Goal: Information Seeking & Learning: Learn about a topic

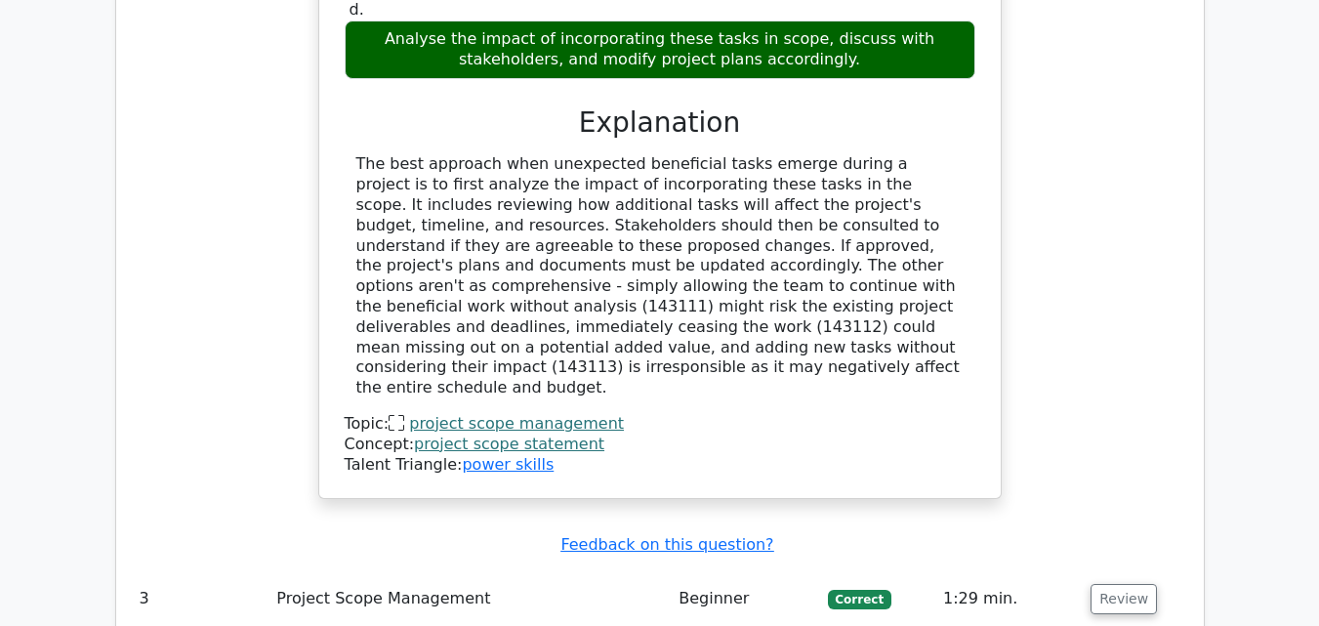
scroll to position [3595, 0]
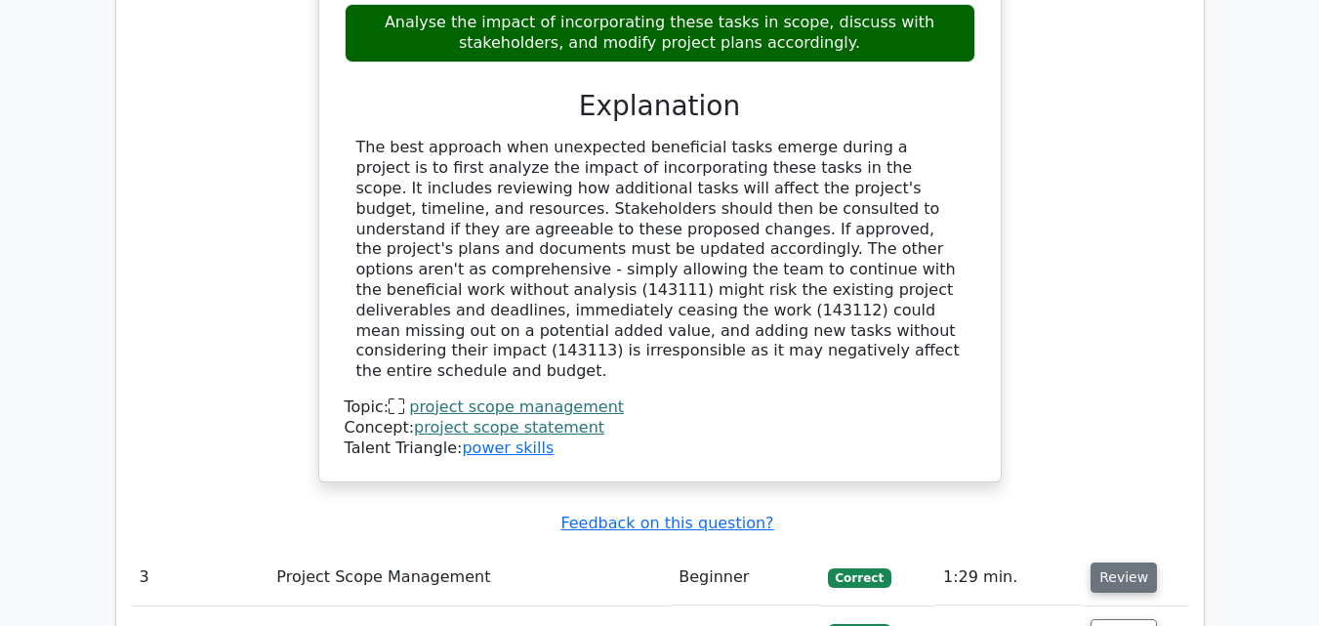
click at [1137, 563] on button "Review" at bounding box center [1124, 578] width 66 height 30
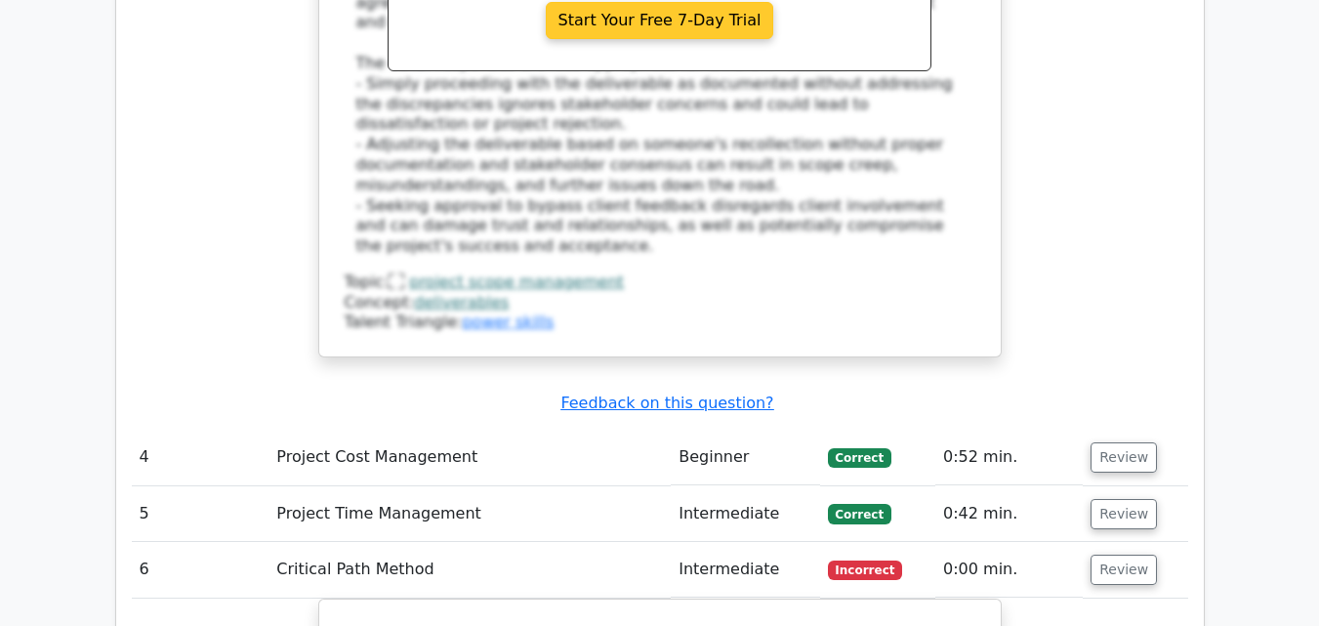
scroll to position [4903, 0]
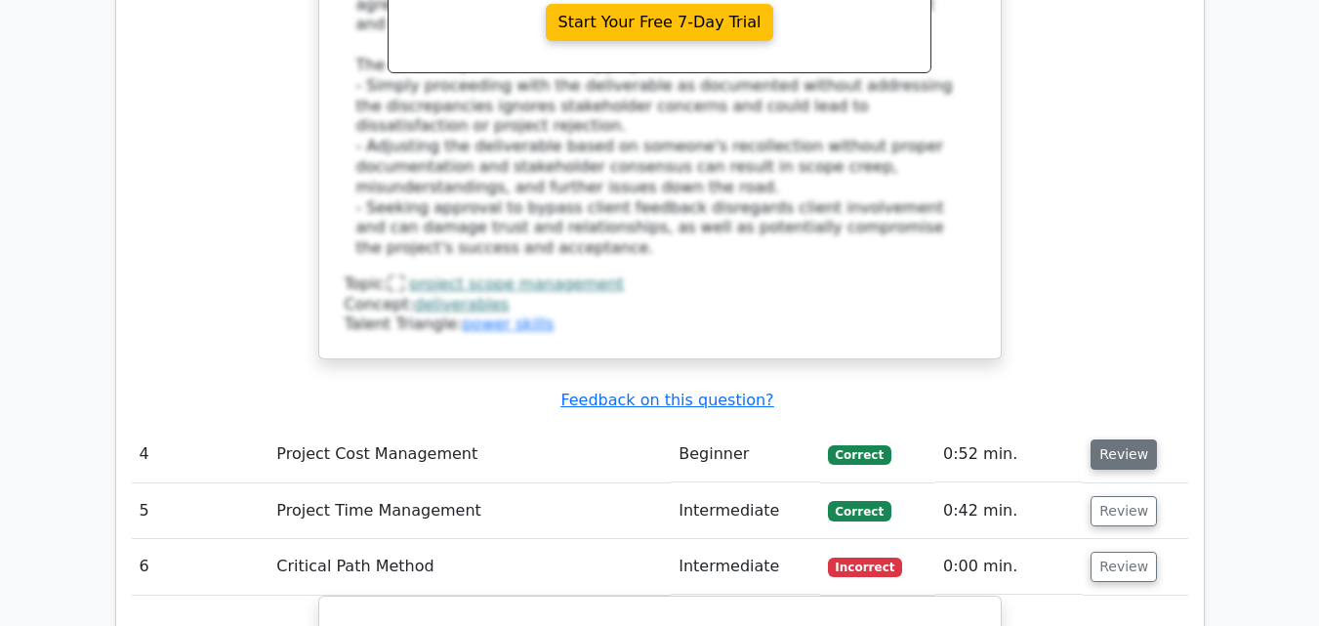
click at [1114, 439] on button "Review" at bounding box center [1124, 454] width 66 height 30
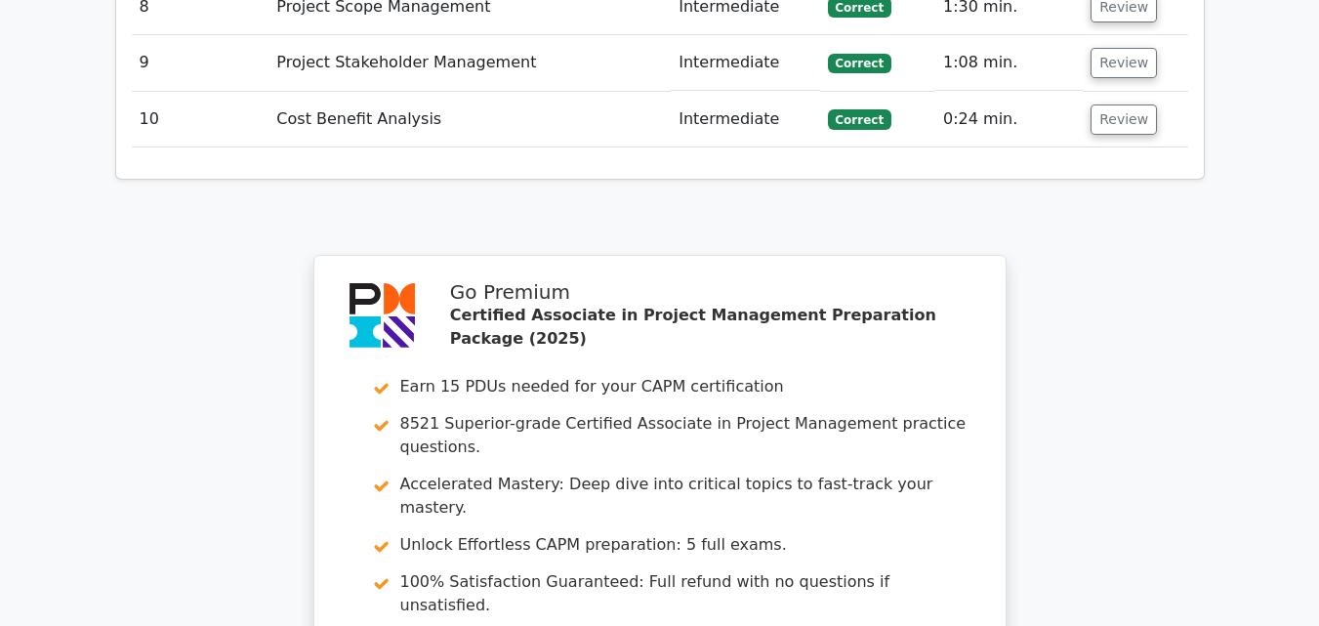
scroll to position [7256, 0]
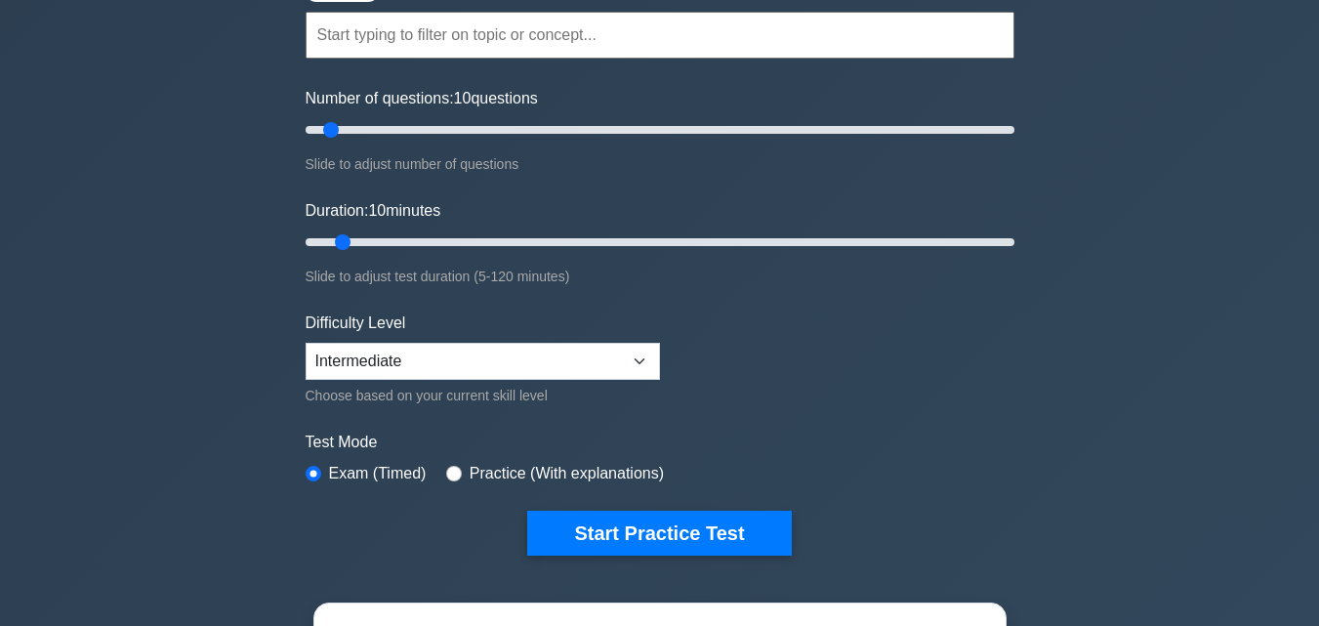
scroll to position [174, 0]
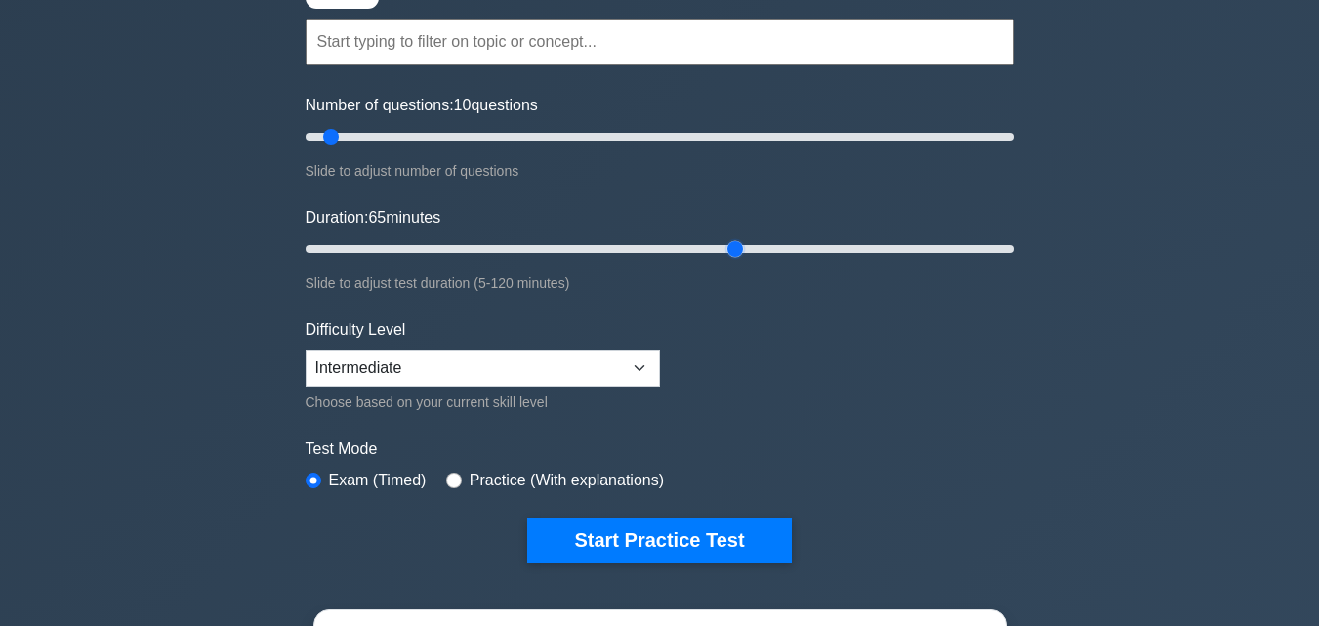
drag, startPoint x: 338, startPoint y: 246, endPoint x: 753, endPoint y: 268, distance: 415.6
click at [753, 261] on input "Duration: 65 minutes" at bounding box center [660, 248] width 709 height 23
drag, startPoint x: 760, startPoint y: 244, endPoint x: 1018, endPoint y: 235, distance: 258.0
type input "120"
click at [1015, 237] on input "Duration: 120 minutes" at bounding box center [660, 248] width 709 height 23
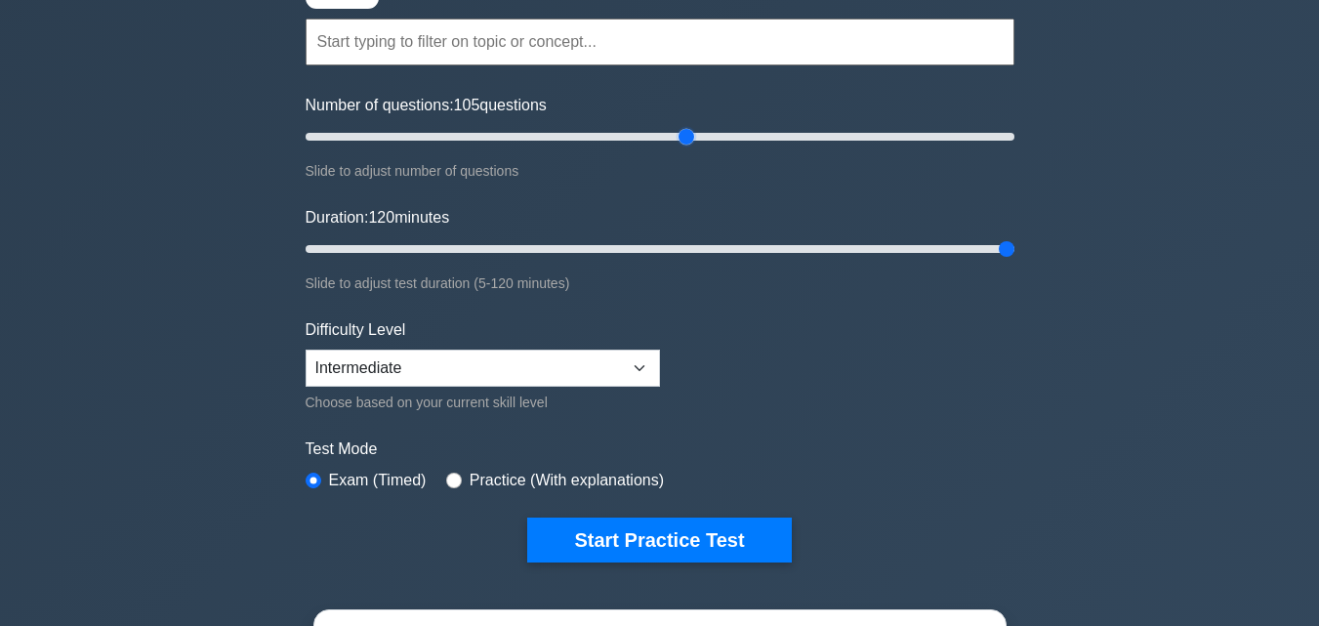
drag, startPoint x: 332, startPoint y: 132, endPoint x: 689, endPoint y: 137, distance: 357.5
click at [689, 137] on input "Number of questions: 105 questions" at bounding box center [660, 136] width 709 height 23
drag, startPoint x: 689, startPoint y: 137, endPoint x: 953, endPoint y: 146, distance: 263.9
click at [953, 146] on input "Number of questions: 180 questions" at bounding box center [660, 136] width 709 height 23
drag, startPoint x: 953, startPoint y: 146, endPoint x: 1052, endPoint y: 151, distance: 98.8
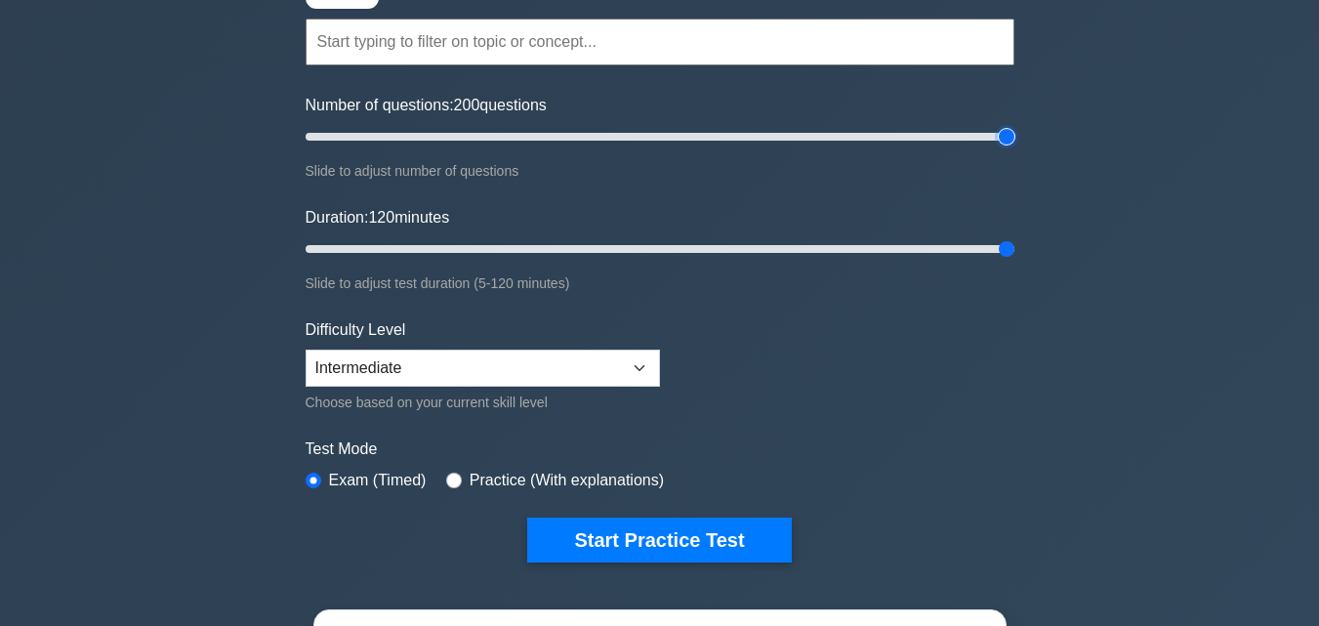
click at [1015, 148] on input "Number of questions: 200 questions" at bounding box center [660, 136] width 709 height 23
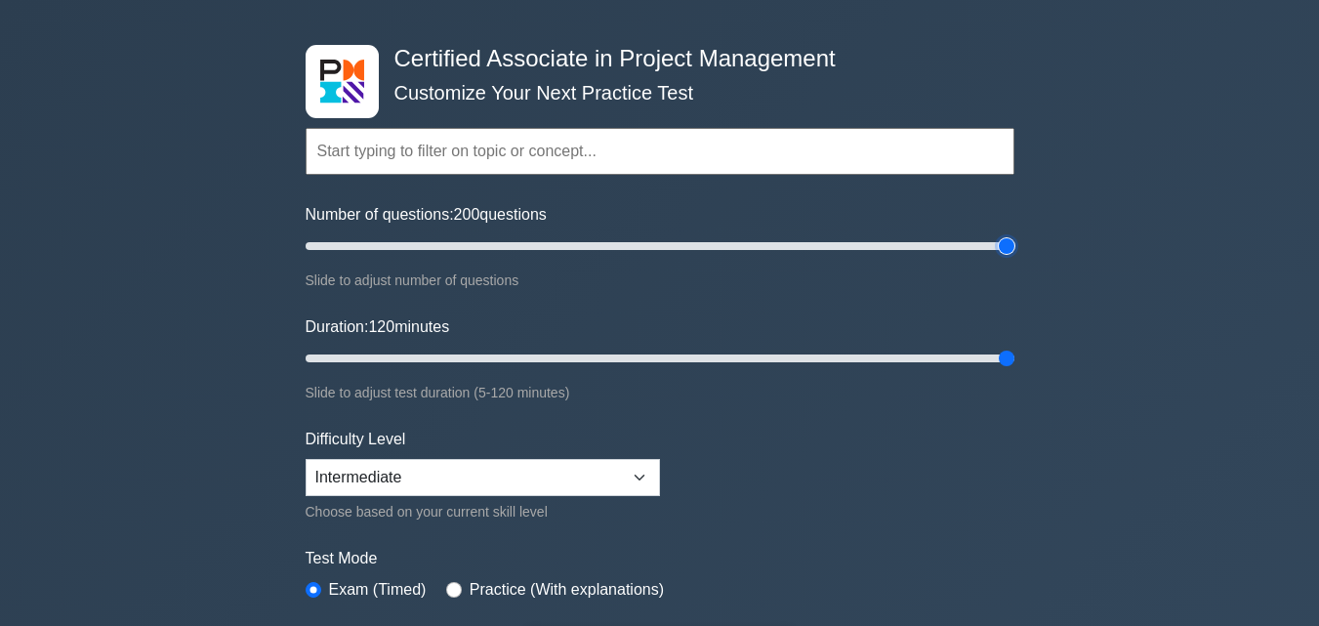
scroll to position [42, 0]
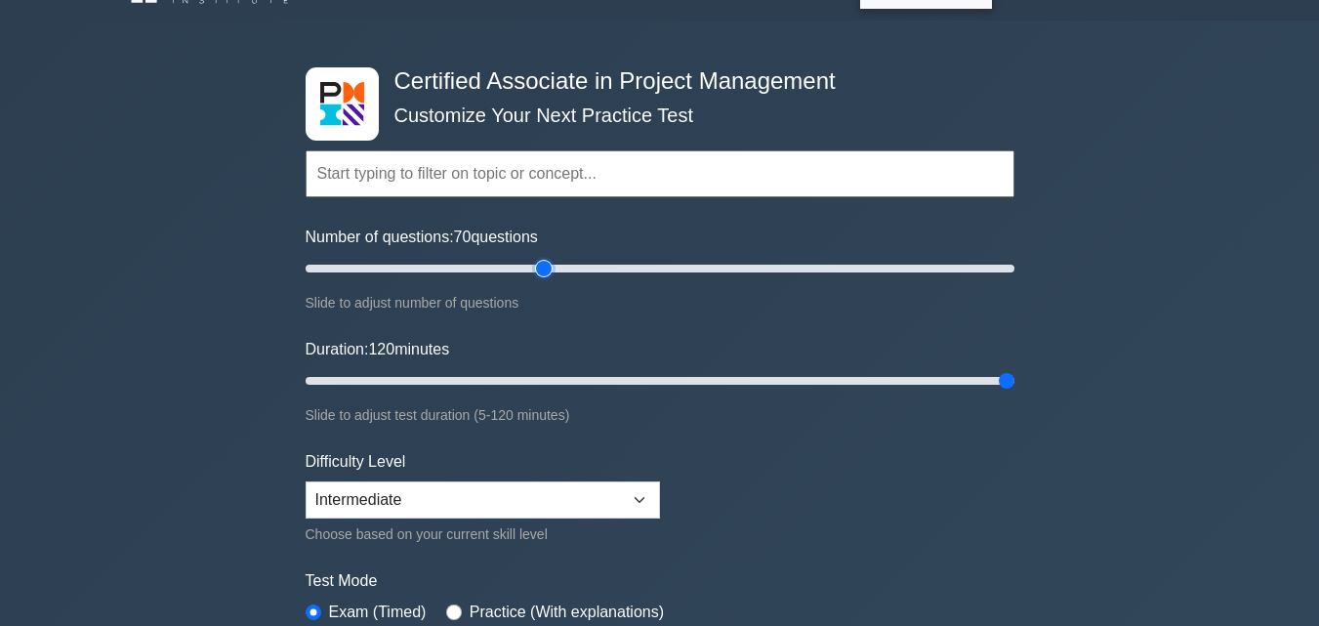
click at [544, 264] on input "Number of questions: 70 questions" at bounding box center [660, 268] width 709 height 23
click at [412, 269] on input "Number of questions: 35 questions" at bounding box center [660, 268] width 709 height 23
click at [381, 265] on input "Number of questions: 25 questions" at bounding box center [660, 268] width 709 height 23
type input "20"
click at [368, 266] on input "Number of questions: 20 questions" at bounding box center [660, 268] width 709 height 23
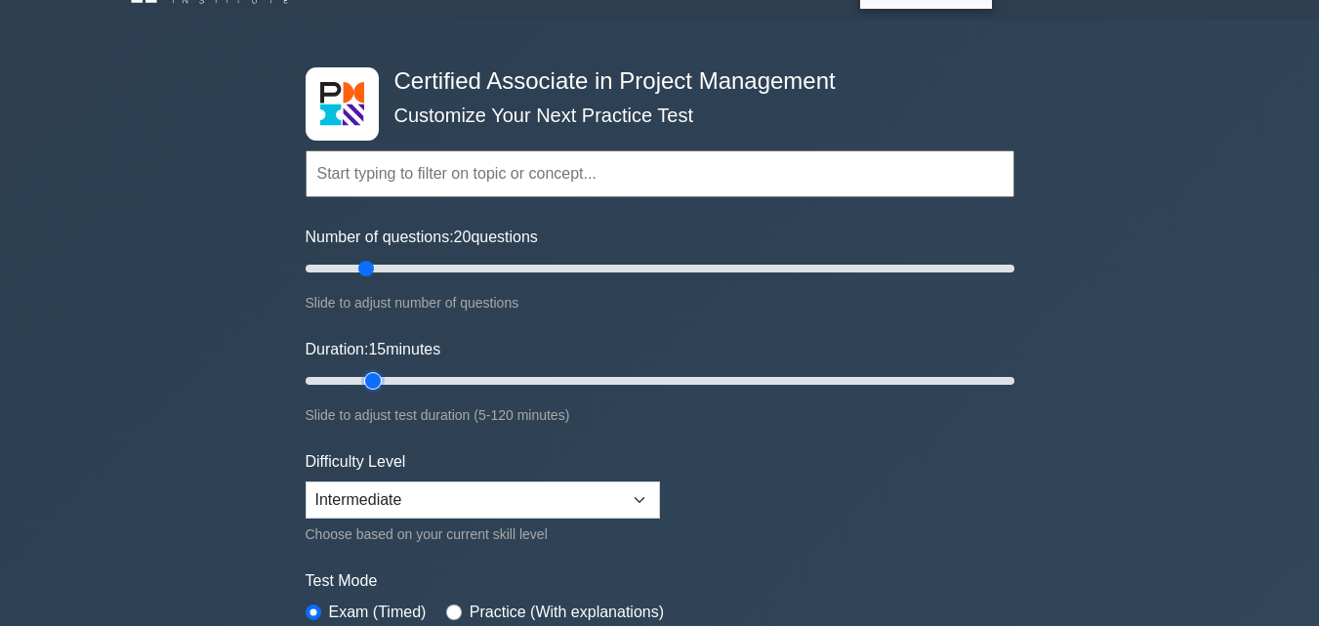
click at [365, 374] on input "Duration: 15 minutes" at bounding box center [660, 380] width 709 height 23
drag, startPoint x: 365, startPoint y: 374, endPoint x: 287, endPoint y: 371, distance: 78.2
type input "5"
click at [306, 371] on input "Duration: 5 minutes" at bounding box center [660, 380] width 709 height 23
drag, startPoint x: 326, startPoint y: 275, endPoint x: 258, endPoint y: 270, distance: 68.6
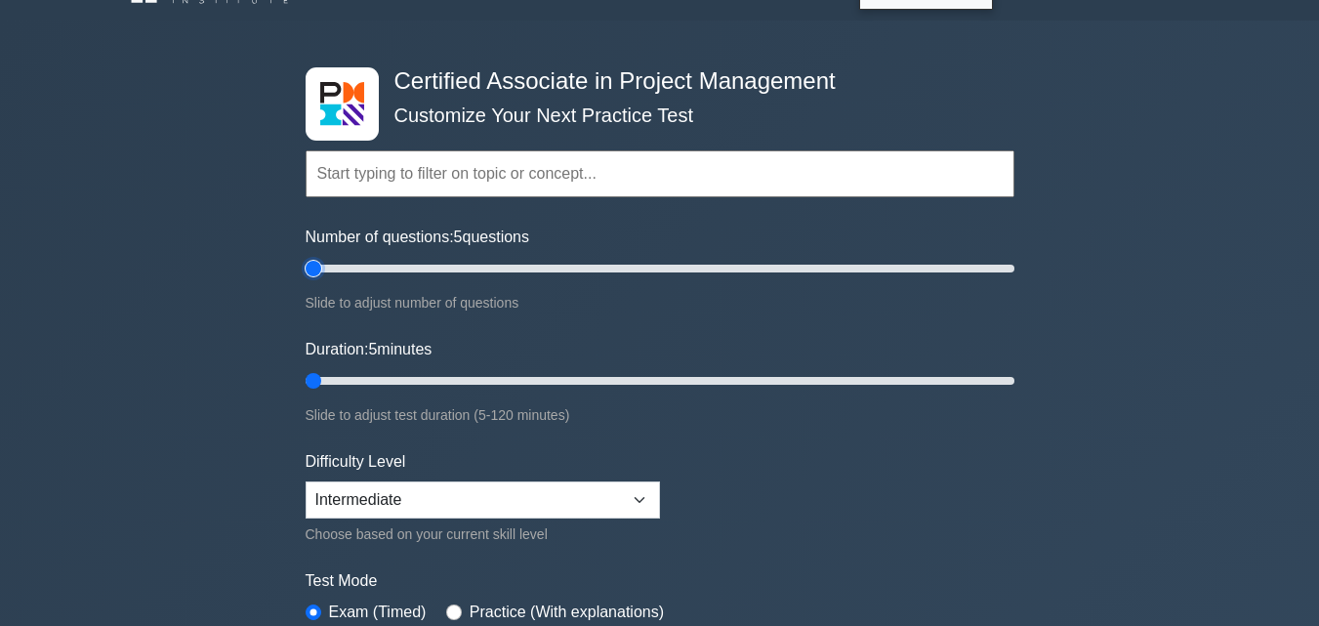
click at [306, 270] on input "Number of questions: 5 questions" at bounding box center [660, 268] width 709 height 23
click at [403, 268] on input "Number of questions: 30 questions" at bounding box center [660, 268] width 709 height 23
click at [373, 266] on input "Number of questions: 20 questions" at bounding box center [660, 268] width 709 height 23
type input "20"
click at [367, 269] on input "Number of questions: 20 questions" at bounding box center [660, 268] width 709 height 23
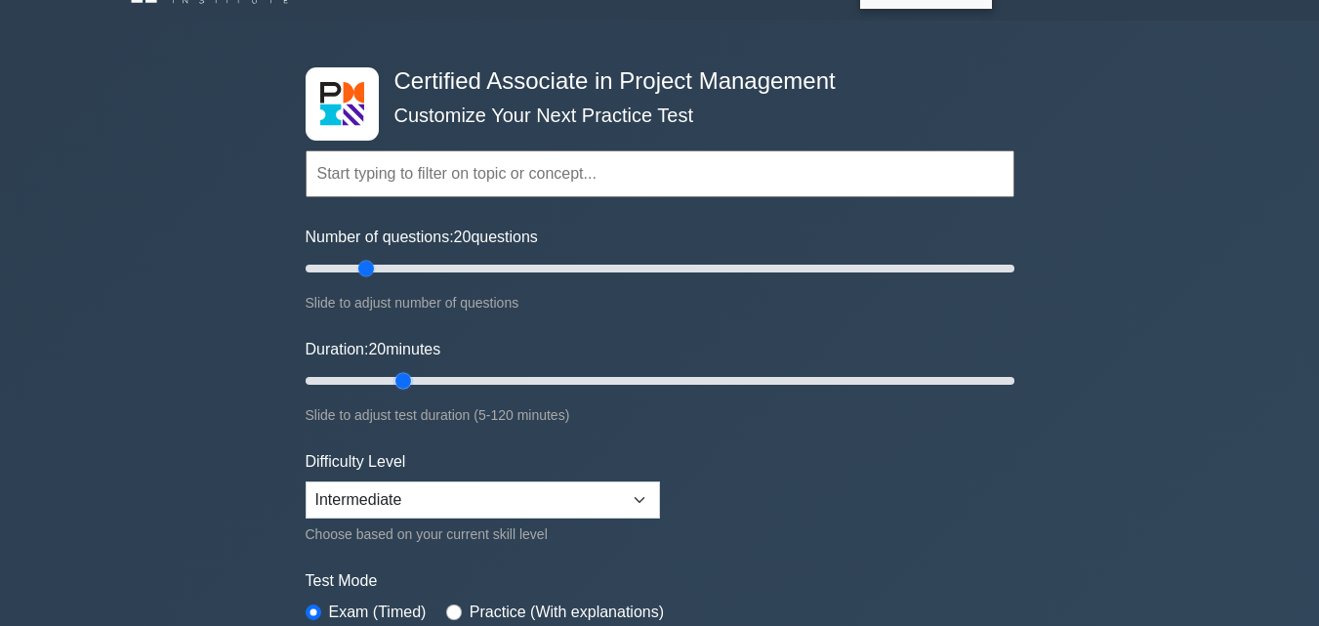
drag, startPoint x: 355, startPoint y: 378, endPoint x: 399, endPoint y: 384, distance: 44.3
type input "20"
click at [399, 384] on input "Duration: 20 minutes" at bounding box center [660, 380] width 709 height 23
click at [429, 508] on select "Beginner Intermediate Expert" at bounding box center [483, 499] width 355 height 37
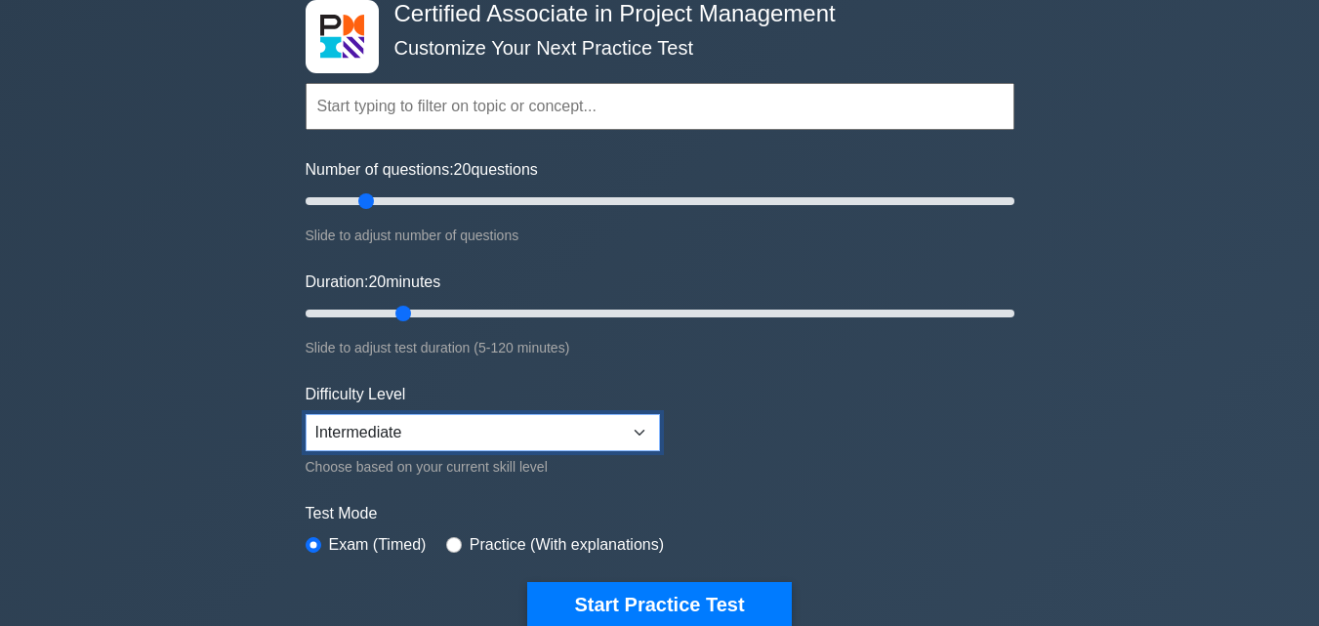
scroll to position [111, 0]
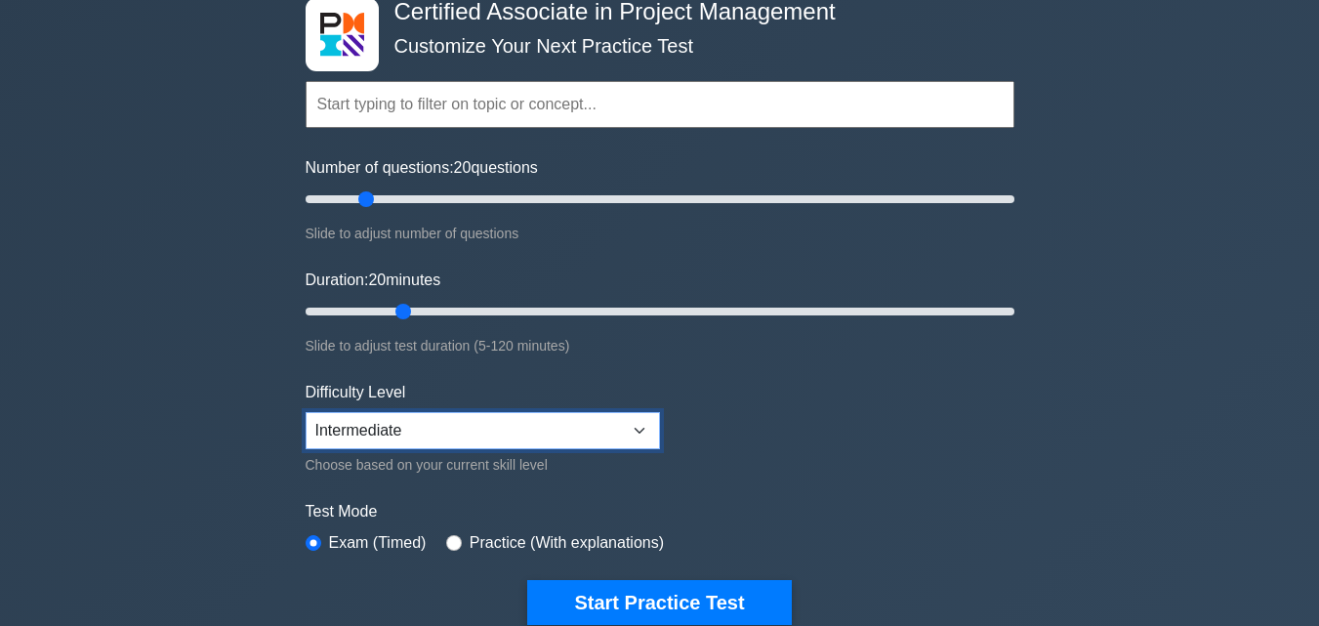
click at [452, 444] on select "Beginner Intermediate Expert" at bounding box center [483, 430] width 355 height 37
click at [306, 412] on select "Beginner Intermediate Expert" at bounding box center [483, 430] width 355 height 37
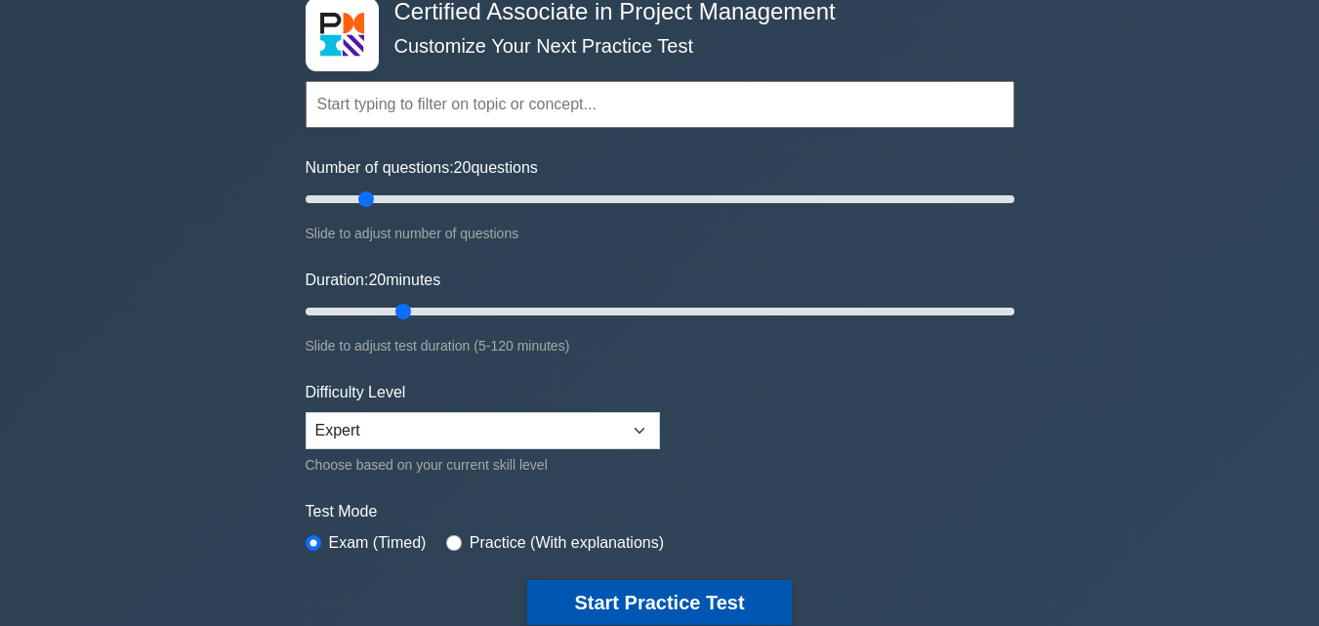
click at [551, 590] on button "Start Practice Test" at bounding box center [659, 602] width 264 height 45
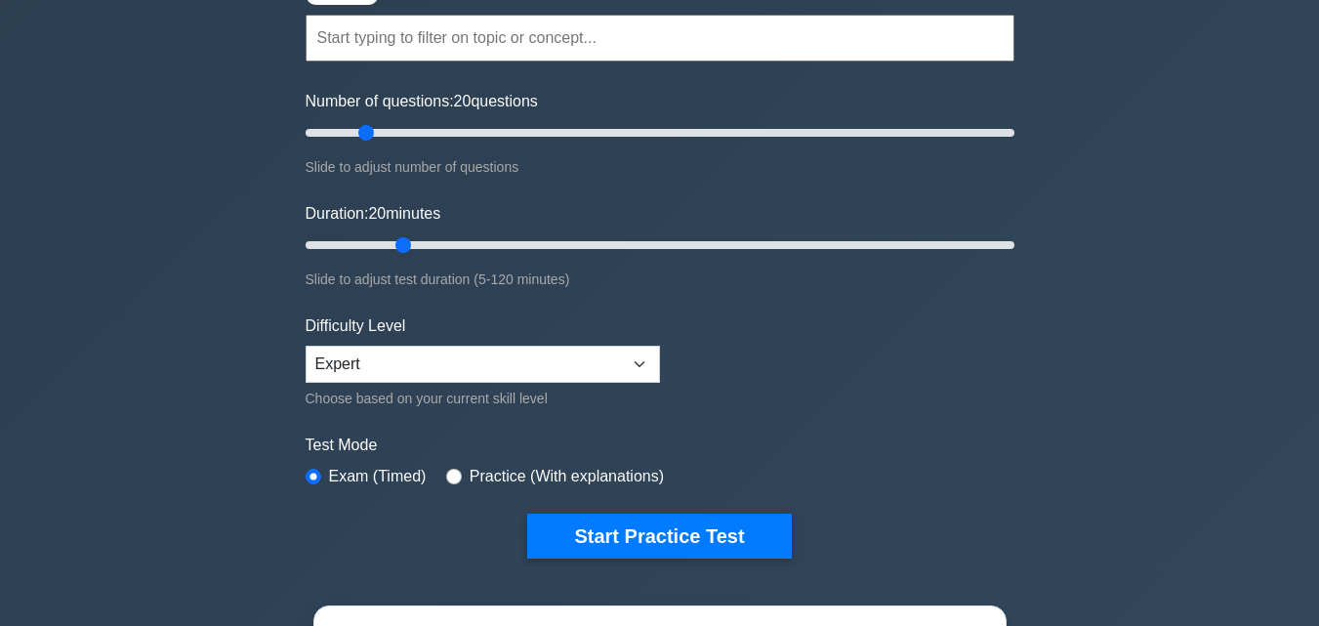
scroll to position [177, 0]
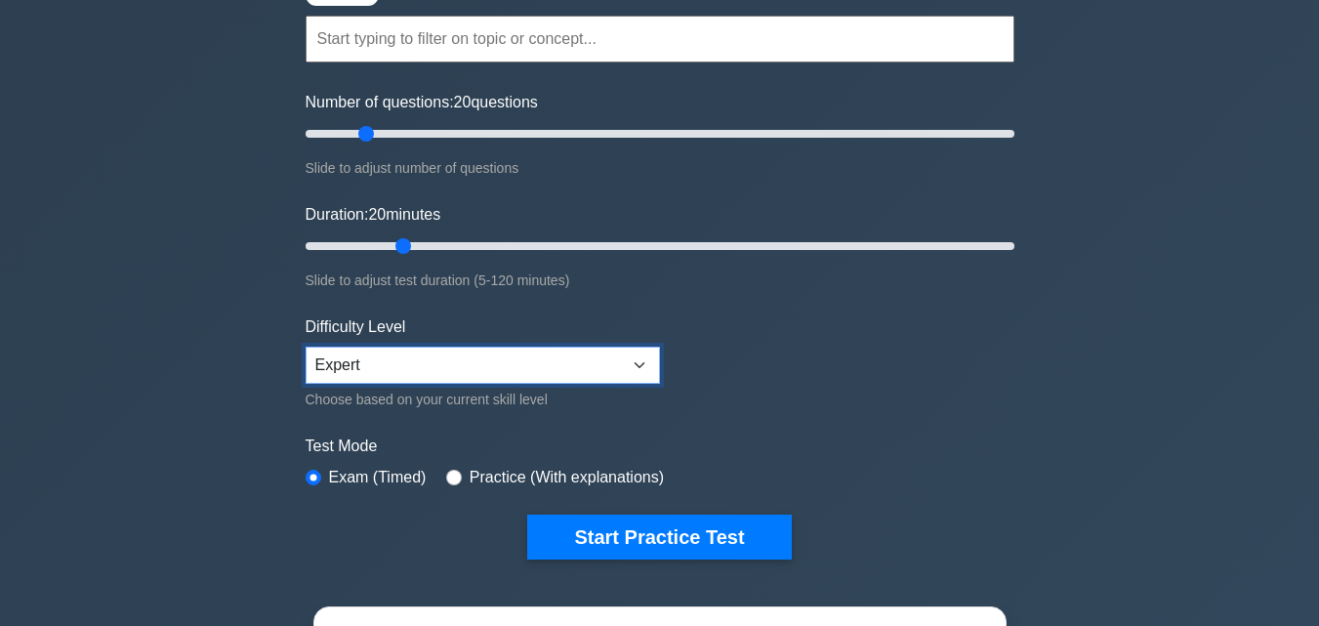
click at [536, 355] on select "Beginner Intermediate Expert" at bounding box center [483, 365] width 355 height 37
select select "intermediate"
click at [306, 347] on select "Beginner Intermediate Expert" at bounding box center [483, 365] width 355 height 37
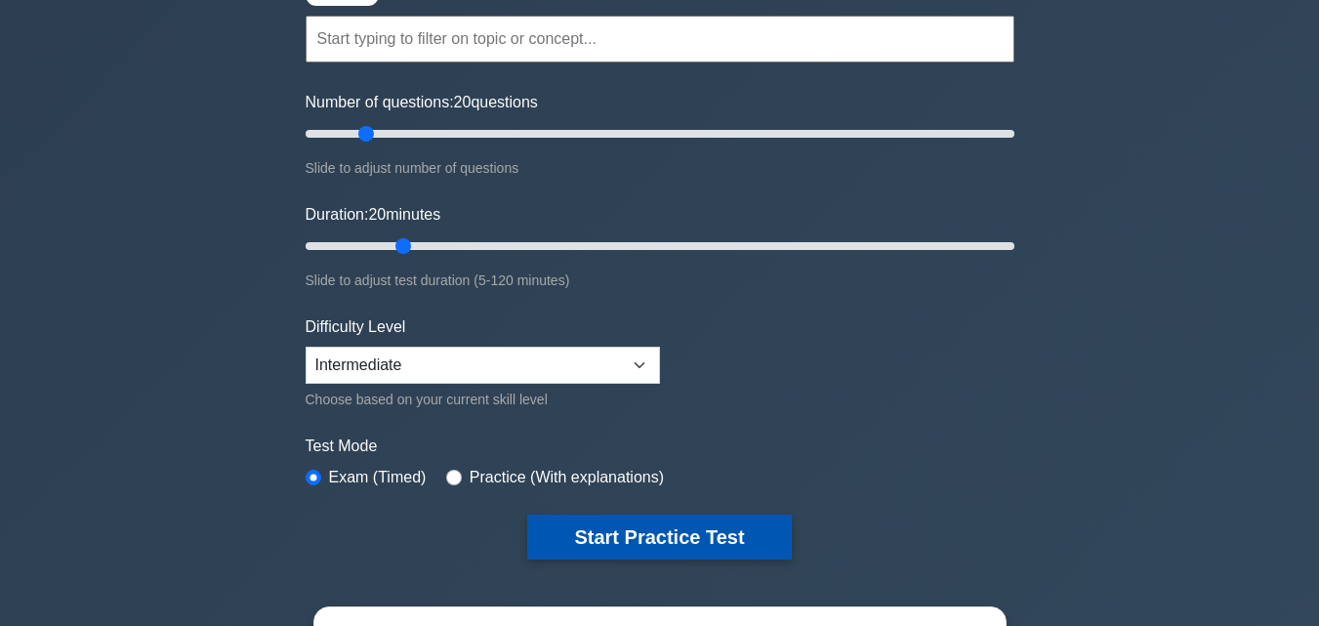
click at [554, 518] on button "Start Practice Test" at bounding box center [659, 537] width 264 height 45
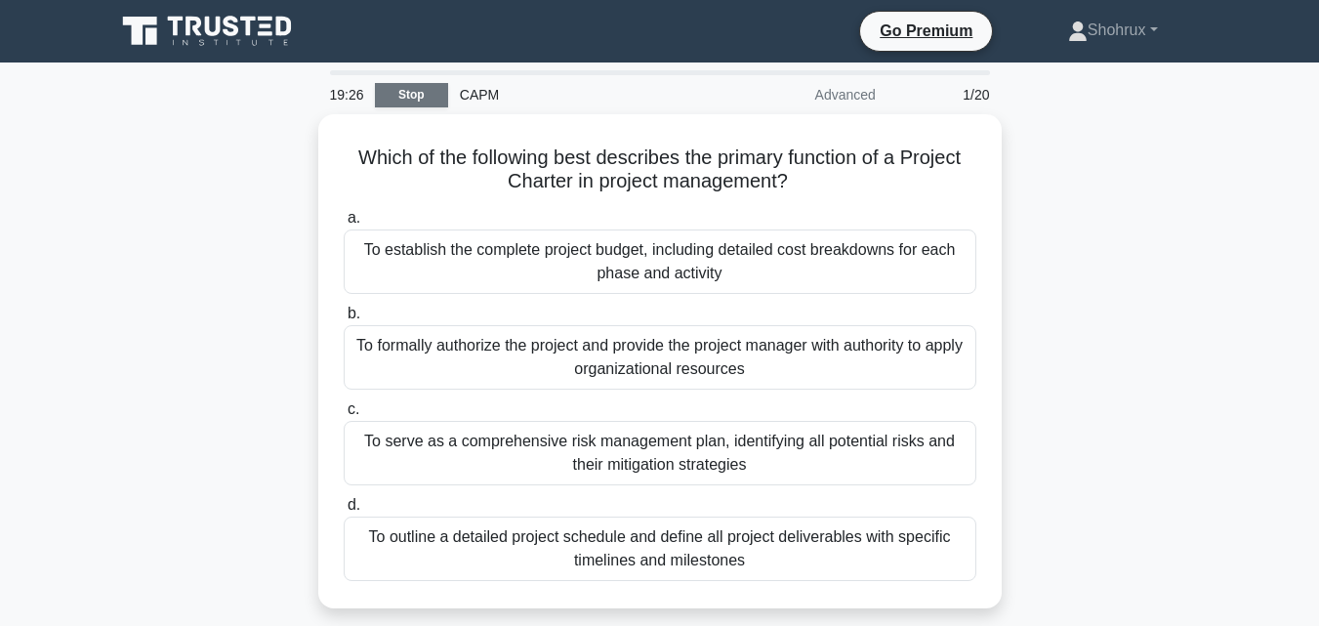
click at [422, 106] on link "Stop" at bounding box center [411, 95] width 73 height 24
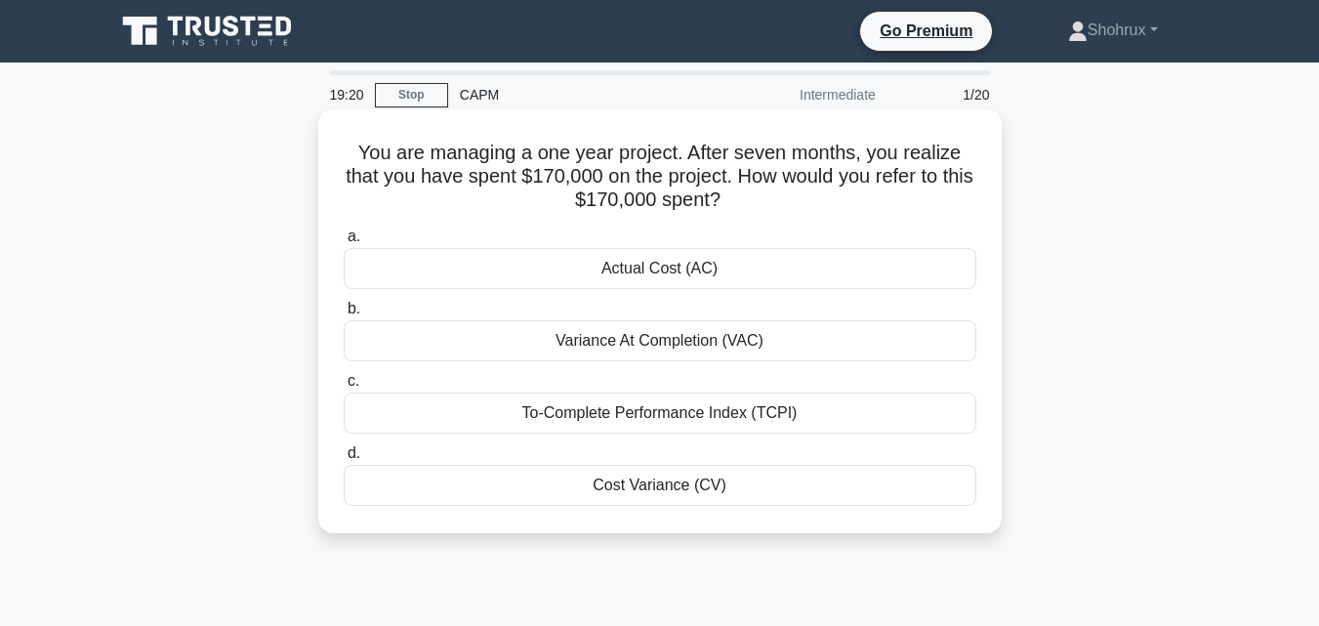
click at [523, 256] on div "Actual Cost (AC)" at bounding box center [660, 268] width 633 height 41
click at [344, 243] on input "a. Actual Cost (AC)" at bounding box center [344, 236] width 0 height 13
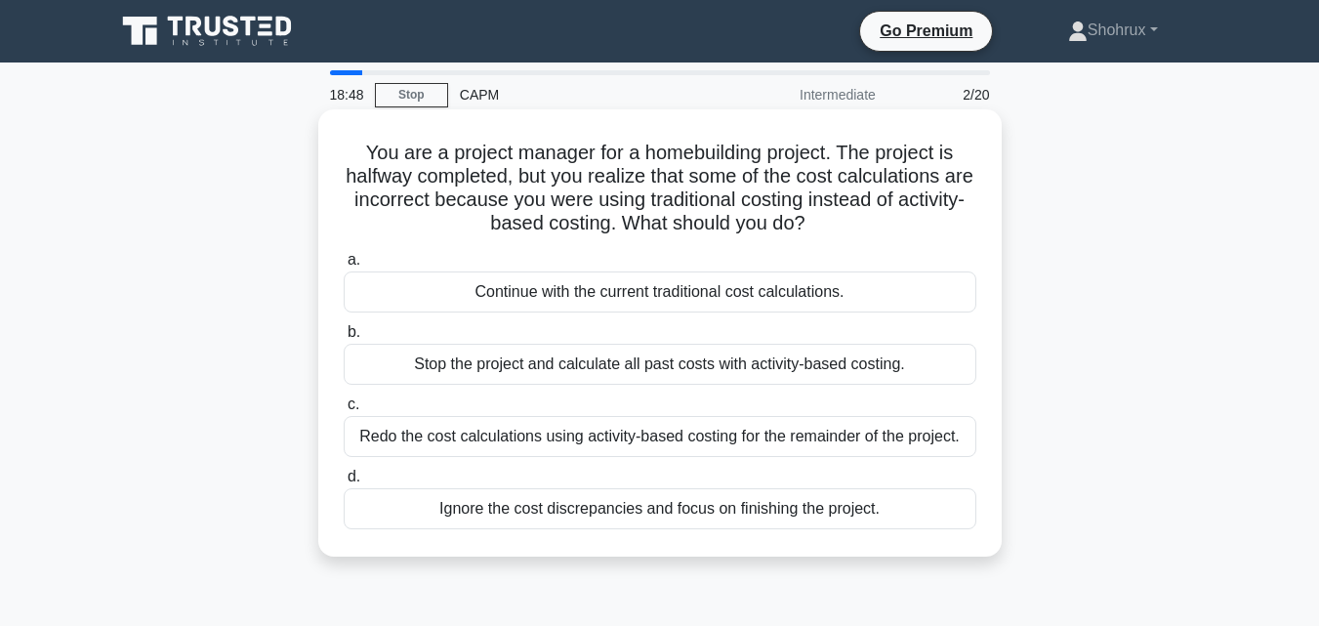
click at [436, 433] on div "Redo the cost calculations using activity-based costing for the remainder of th…" at bounding box center [660, 436] width 633 height 41
click at [344, 411] on input "c. Redo the cost calculations using activity-based costing for the remainder of…" at bounding box center [344, 404] width 0 height 13
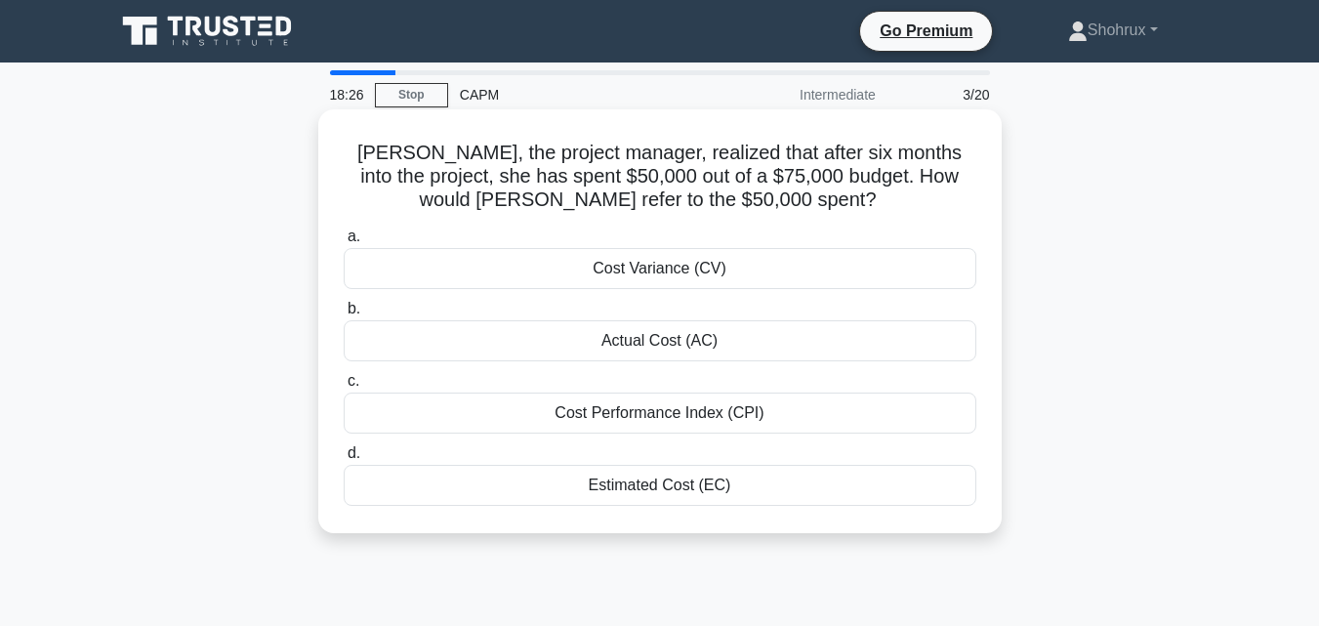
click at [367, 341] on div "Actual Cost (AC)" at bounding box center [660, 340] width 633 height 41
click at [344, 315] on input "b. Actual Cost (AC)" at bounding box center [344, 309] width 0 height 13
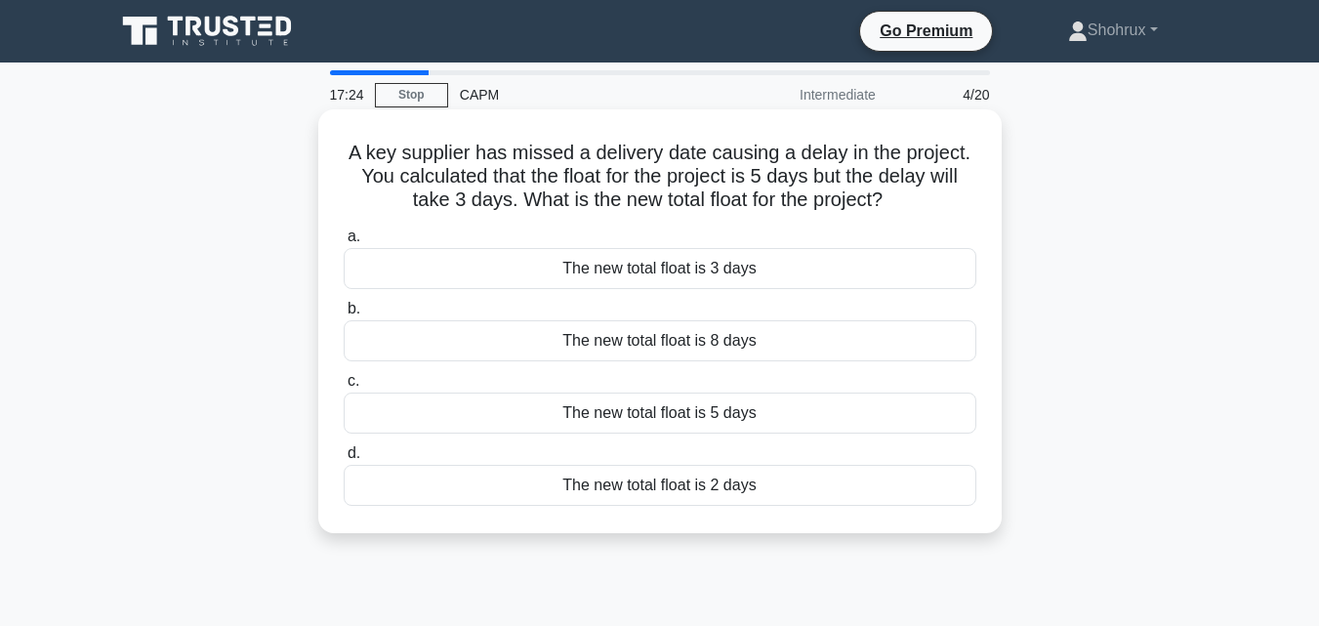
click at [506, 408] on div "The new total float is 5 days" at bounding box center [660, 413] width 633 height 41
click at [344, 388] on input "c. The new total float is 5 days" at bounding box center [344, 381] width 0 height 13
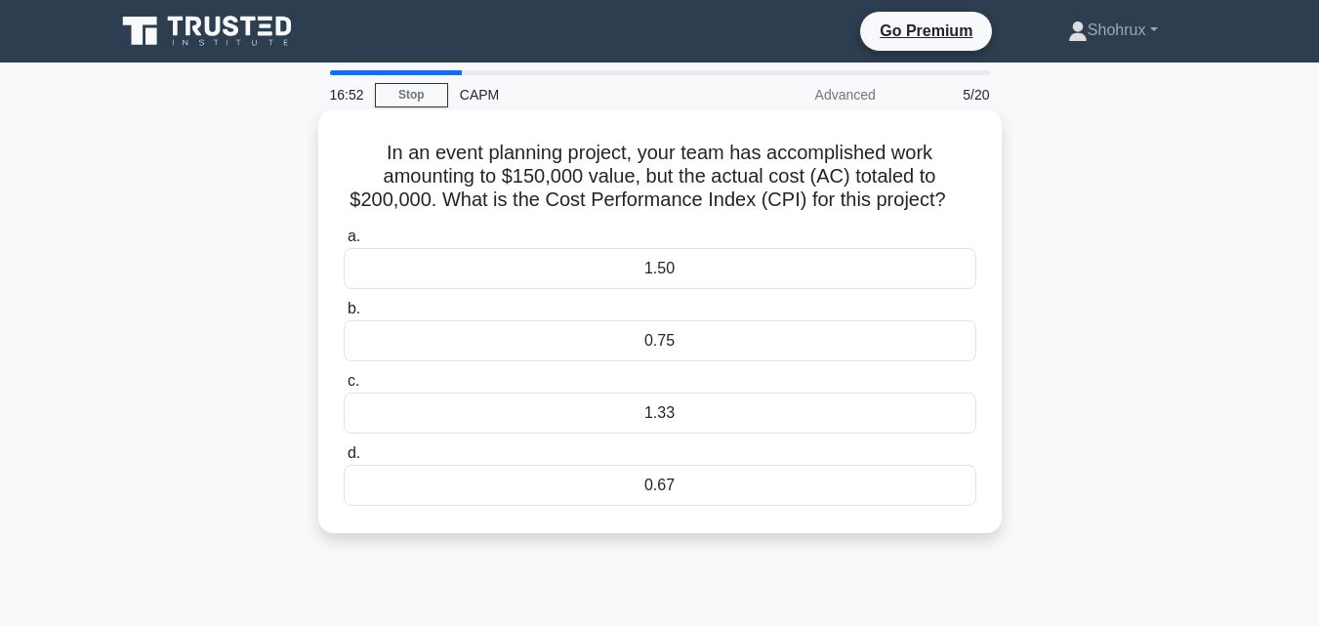
click at [376, 413] on div "1.33" at bounding box center [660, 413] width 633 height 41
click at [344, 388] on input "c. 1.33" at bounding box center [344, 381] width 0 height 13
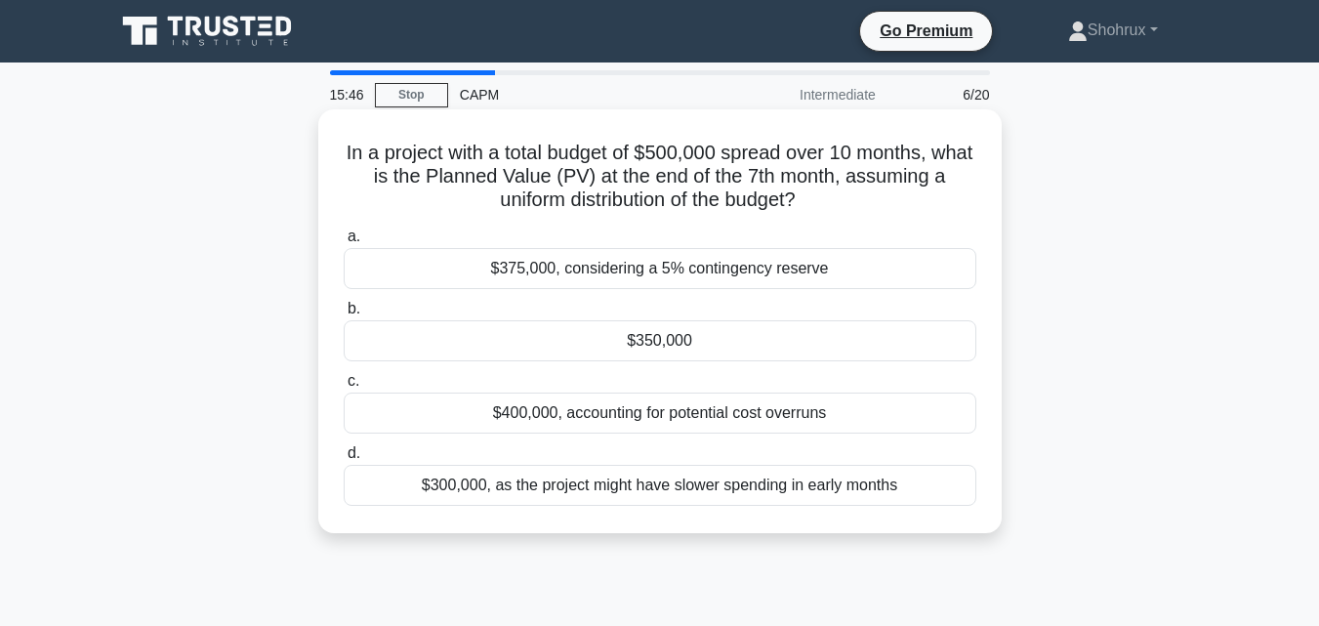
click at [395, 352] on div "$350,000" at bounding box center [660, 340] width 633 height 41
click at [344, 315] on input "b. $350,000" at bounding box center [344, 309] width 0 height 13
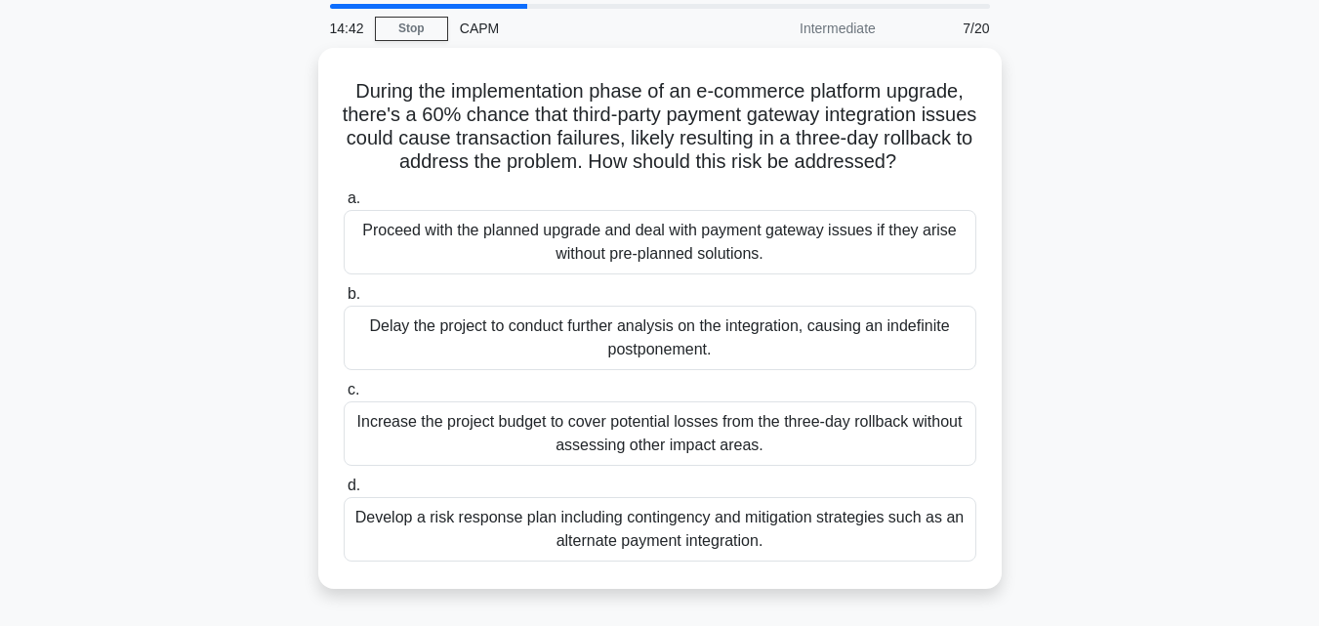
scroll to position [67, 0]
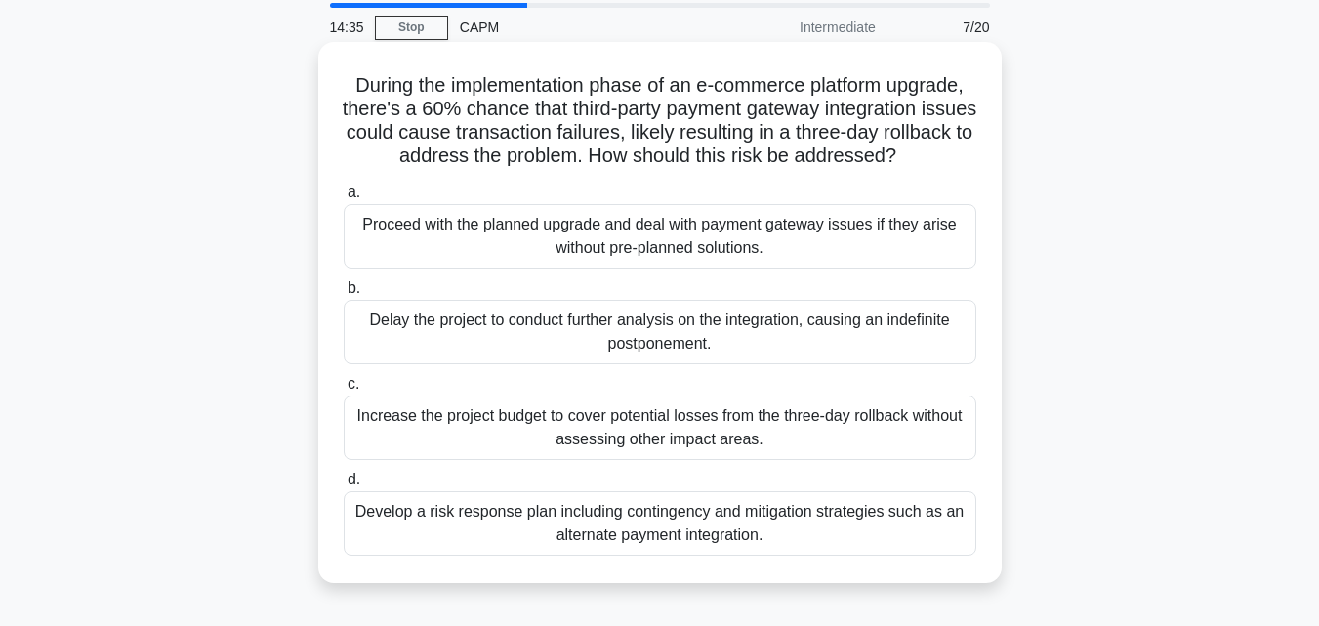
click at [386, 522] on div "Develop a risk response plan including contingency and mitigation strategies su…" at bounding box center [660, 523] width 633 height 64
click at [344, 486] on input "d. Develop a risk response plan including contingency and mitigation strategies…" at bounding box center [344, 480] width 0 height 13
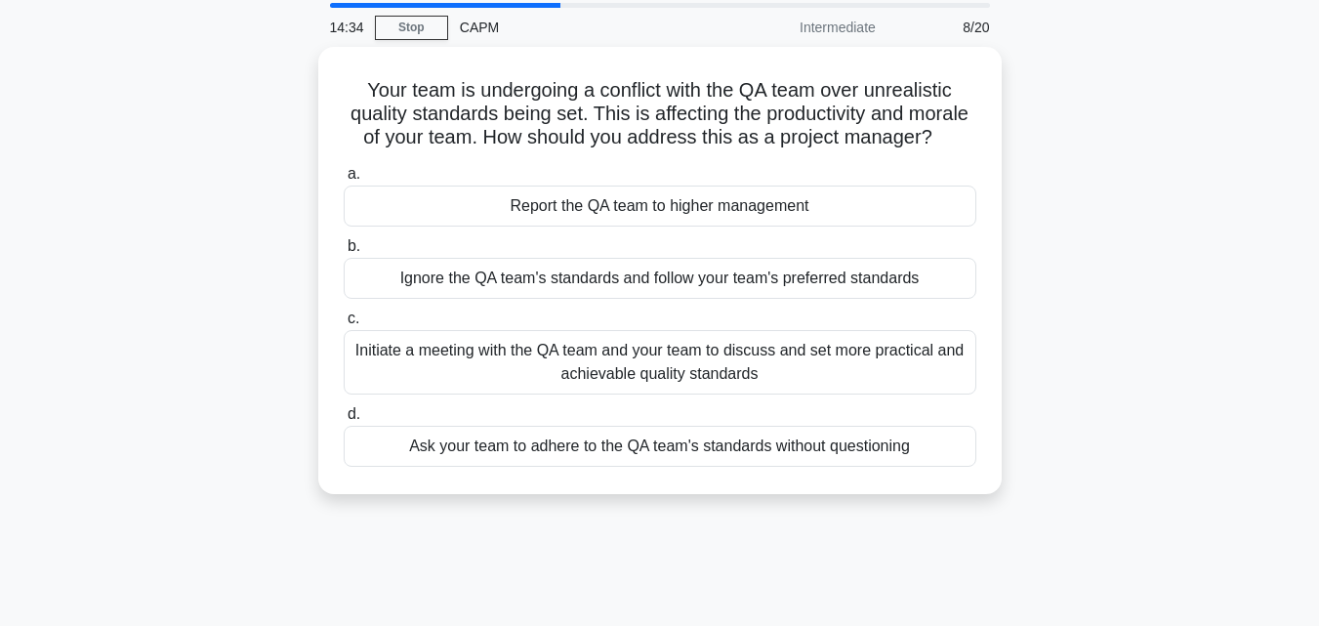
scroll to position [0, 0]
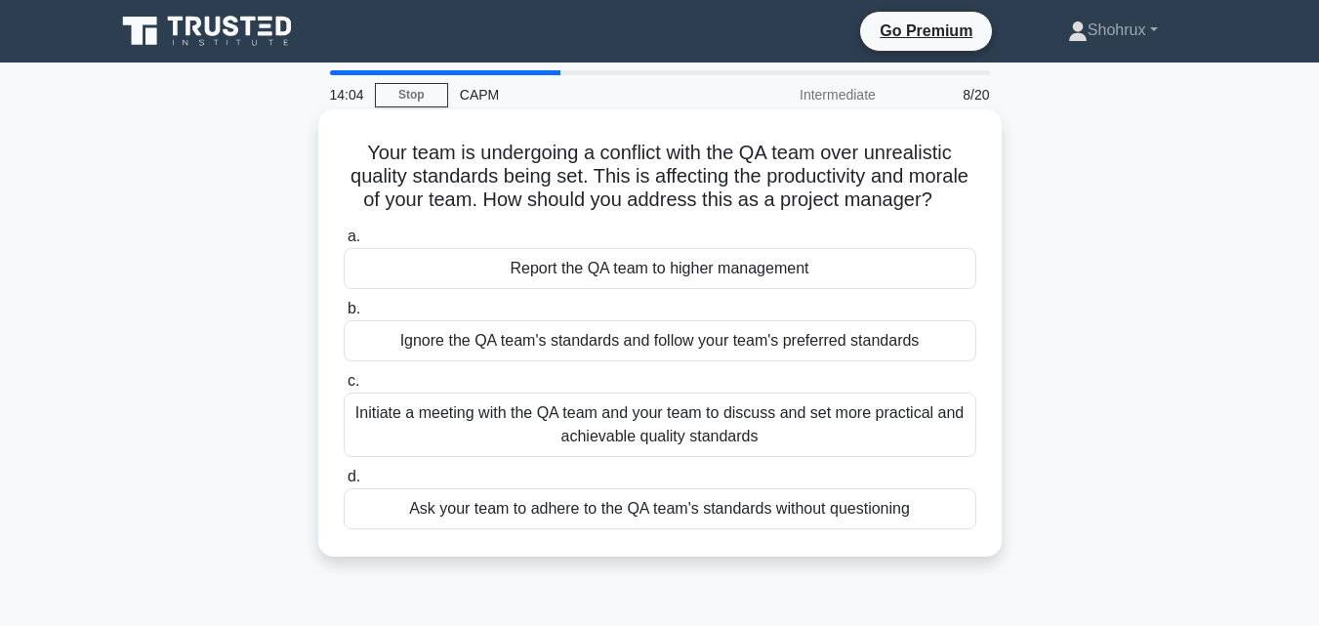
click at [409, 449] on div "Initiate a meeting with the QA team and your team to discuss and set more pract…" at bounding box center [660, 425] width 633 height 64
click at [344, 388] on input "c. Initiate a meeting with the QA team and your team to discuss and set more pr…" at bounding box center [344, 381] width 0 height 13
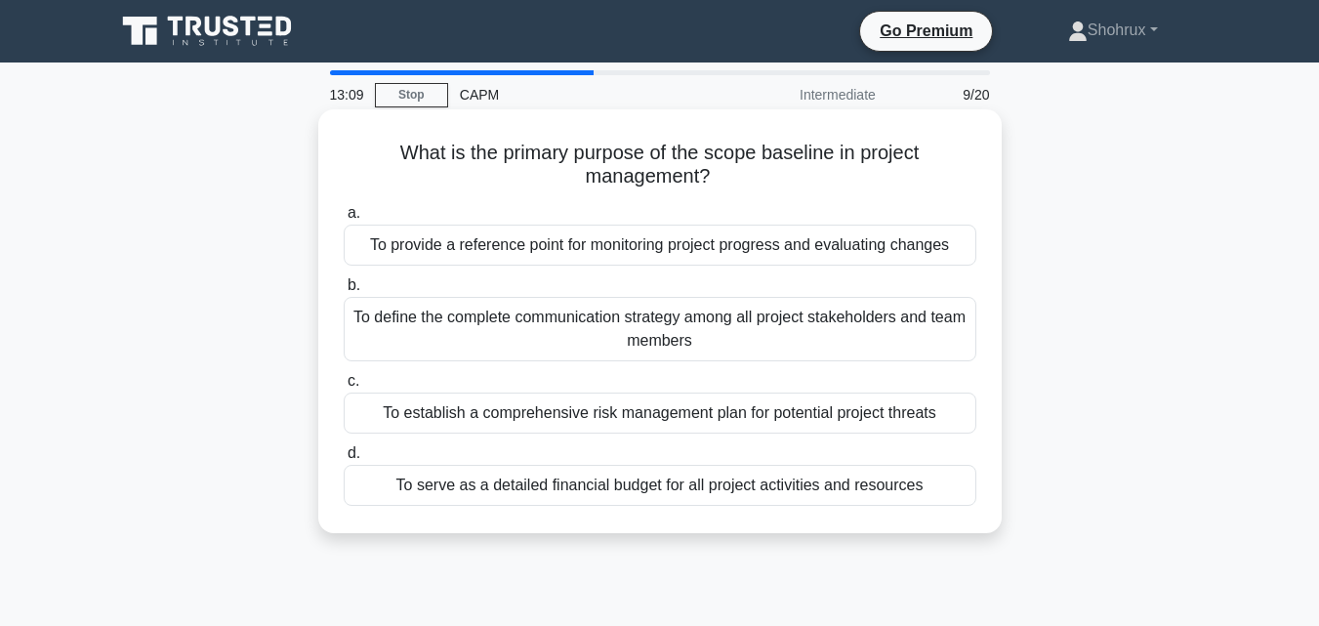
click at [415, 254] on div "To provide a reference point for monitoring project progress and evaluating cha…" at bounding box center [660, 245] width 633 height 41
click at [344, 220] on input "a. To provide a reference point for monitoring project progress and evaluating …" at bounding box center [344, 213] width 0 height 13
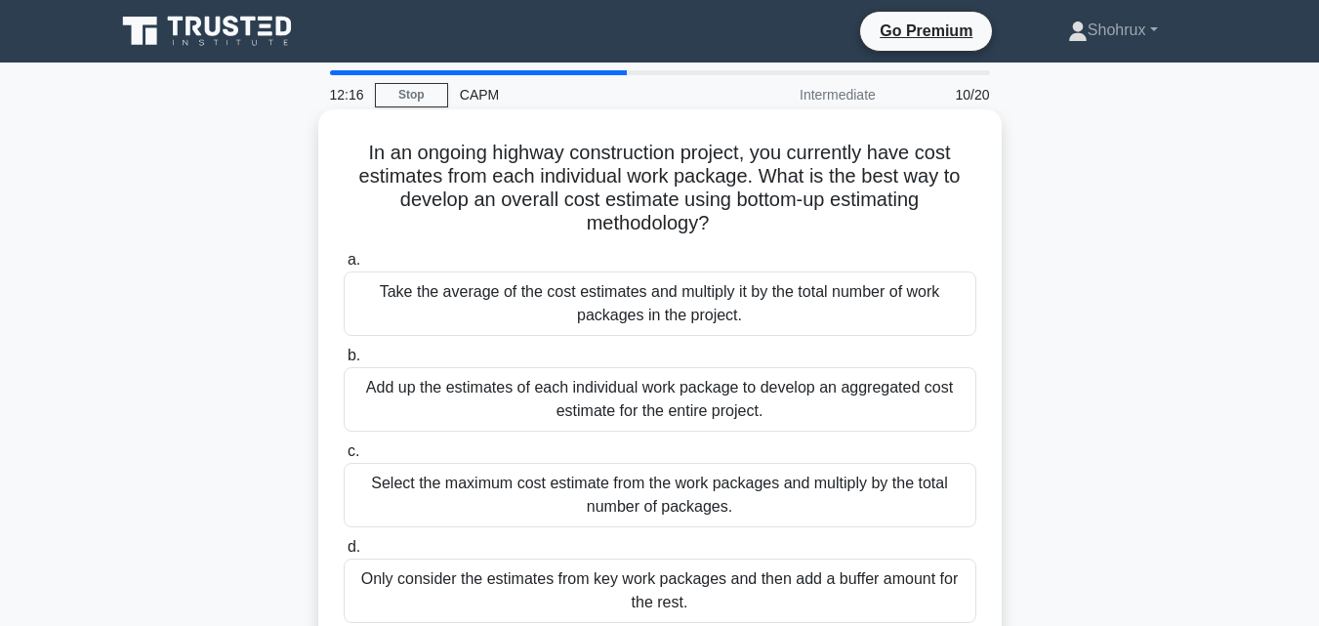
click at [399, 423] on div "Add up the estimates of each individual work package to develop an aggregated c…" at bounding box center [660, 399] width 633 height 64
click at [344, 362] on input "b. Add up the estimates of each individual work package to develop an aggregate…" at bounding box center [344, 356] width 0 height 13
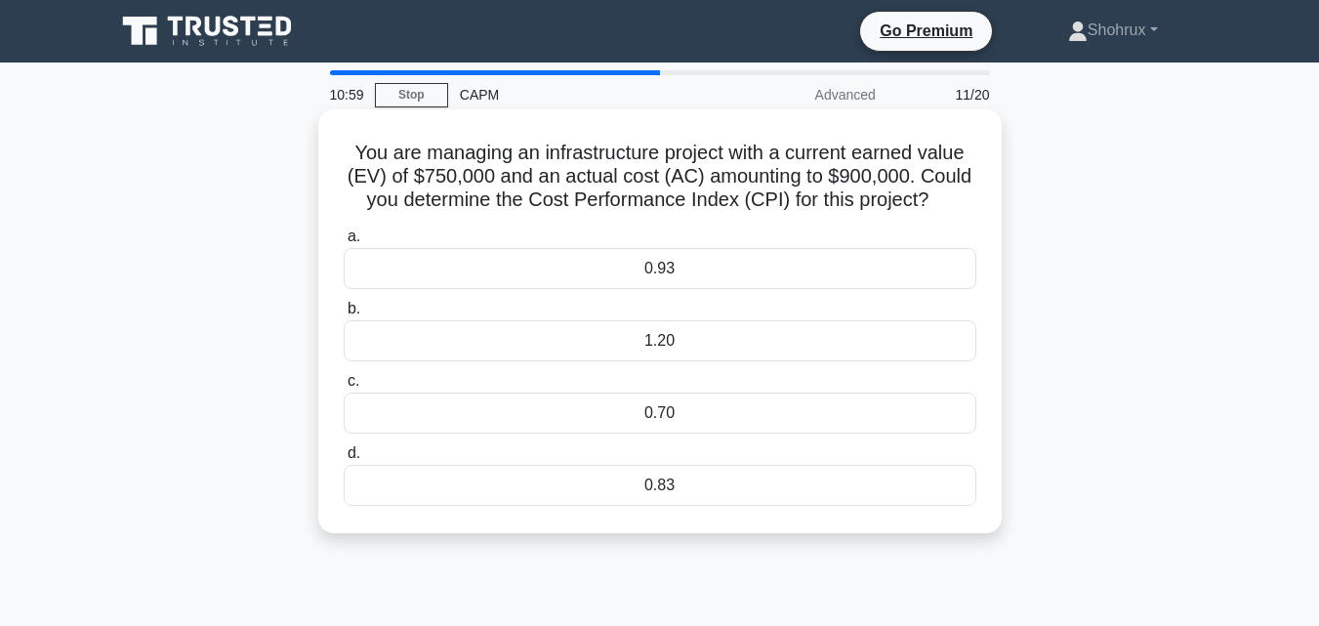
click at [631, 486] on div "0.83" at bounding box center [660, 485] width 633 height 41
click at [344, 460] on input "d. 0.83" at bounding box center [344, 453] width 0 height 13
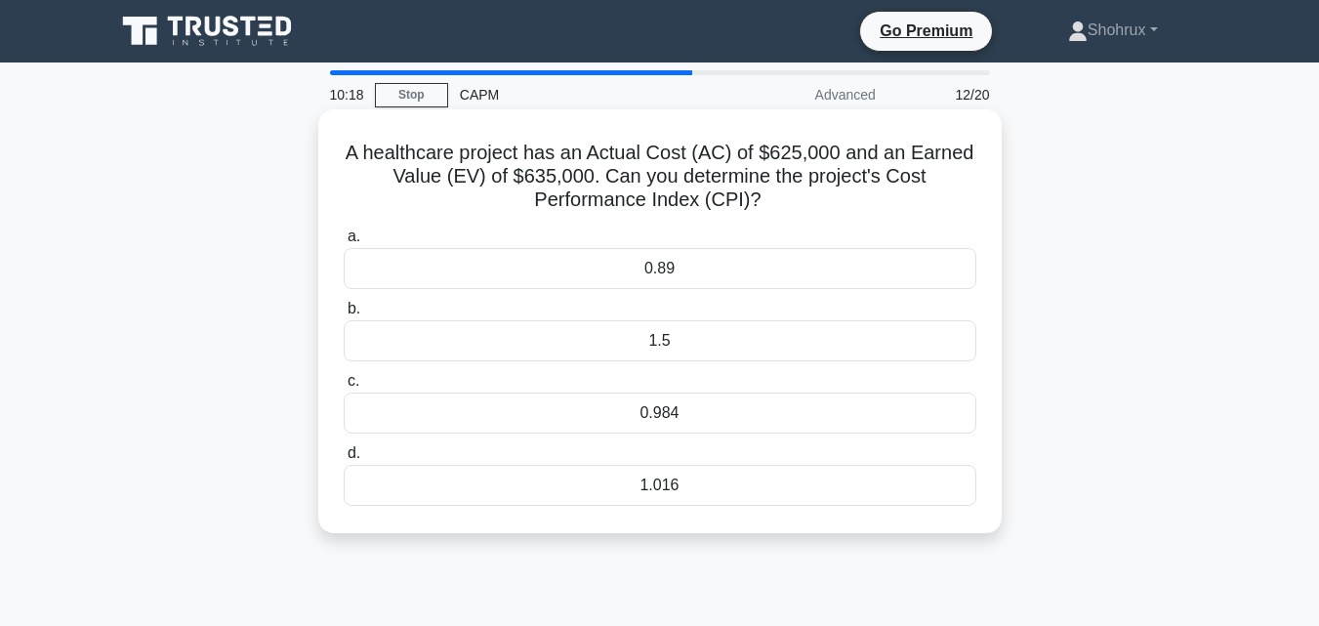
click at [543, 402] on div "0.984" at bounding box center [660, 413] width 633 height 41
click at [344, 388] on input "c. 0.984" at bounding box center [344, 381] width 0 height 13
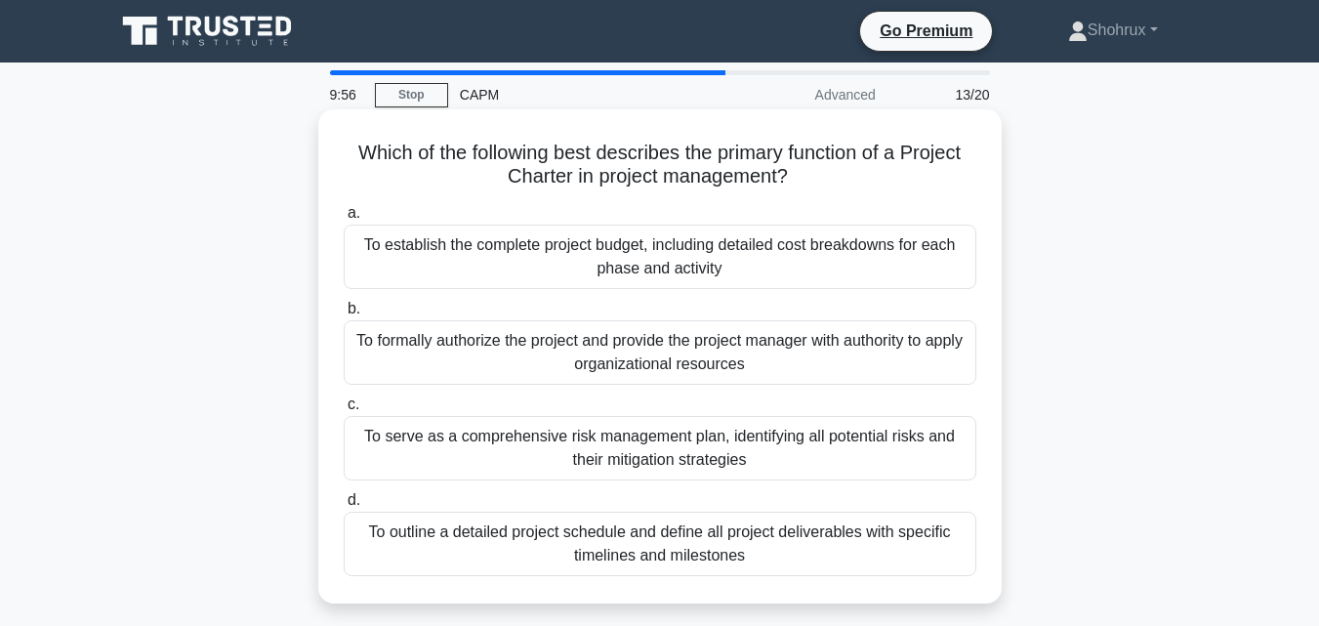
click at [634, 340] on div "To formally authorize the project and provide the project manager with authorit…" at bounding box center [660, 352] width 633 height 64
click at [344, 315] on input "b. To formally authorize the project and provide the project manager with autho…" at bounding box center [344, 309] width 0 height 13
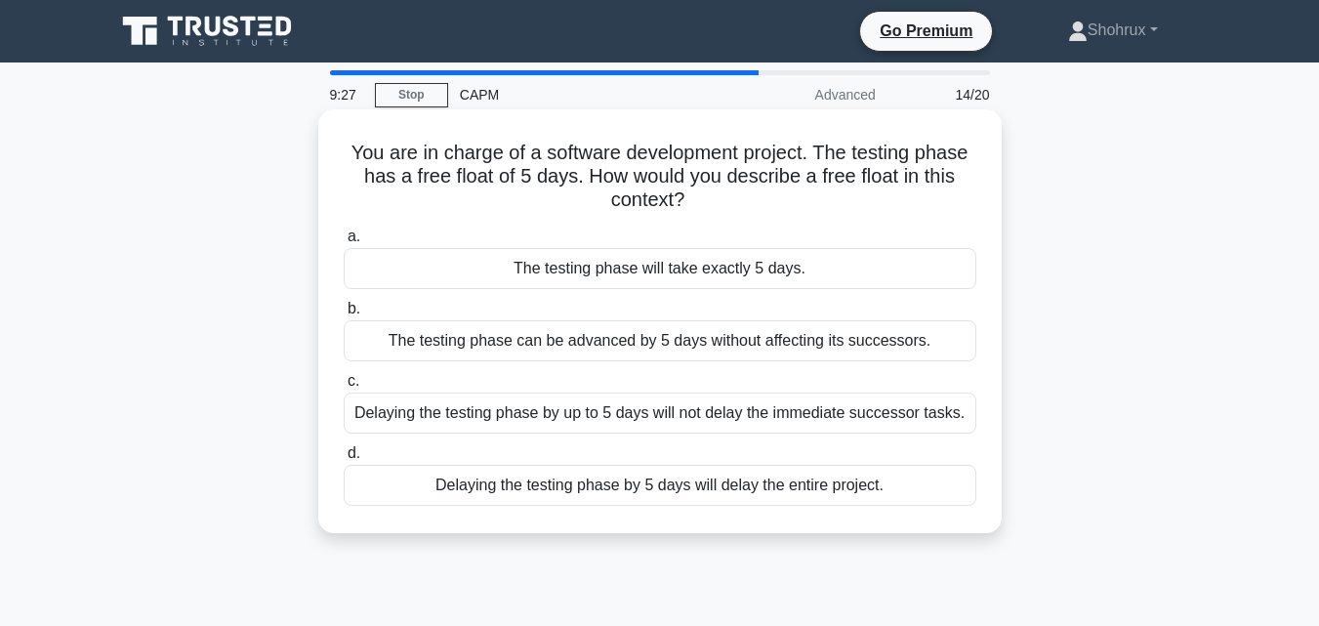
click at [402, 274] on div "The testing phase will take exactly 5 days." at bounding box center [660, 268] width 633 height 41
click at [344, 243] on input "a. The testing phase will take exactly 5 days." at bounding box center [344, 236] width 0 height 13
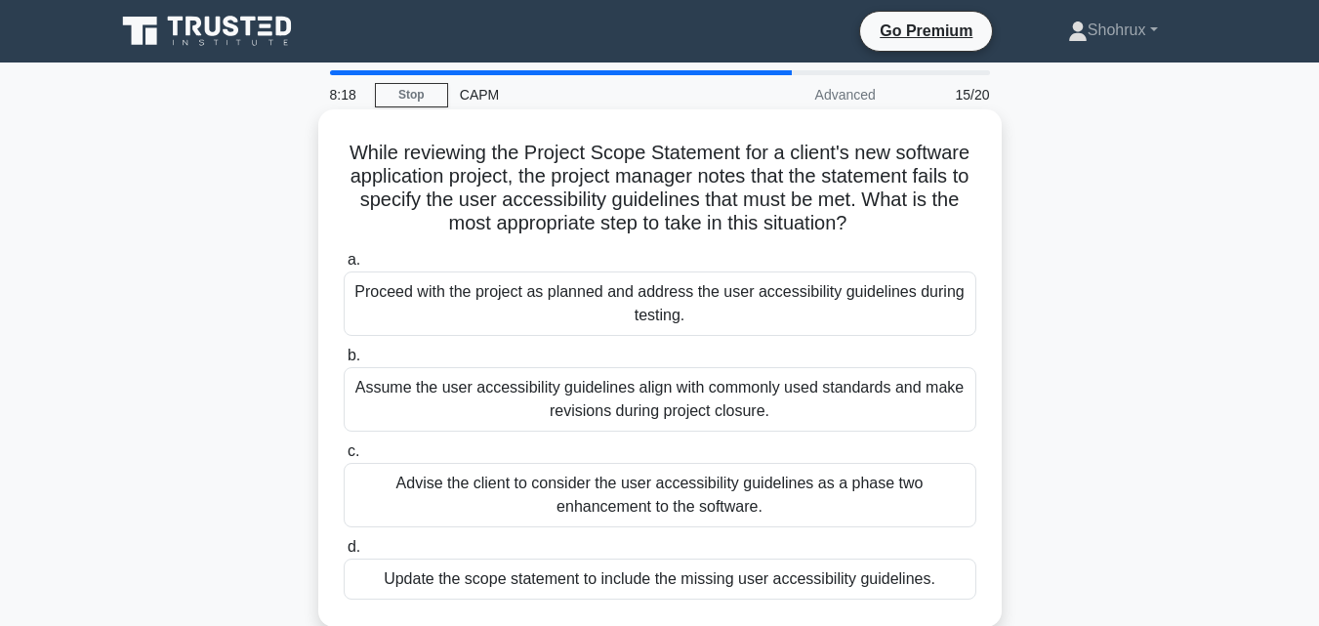
click at [348, 584] on div "Update the scope statement to include the missing user accessibility guidelines." at bounding box center [660, 579] width 633 height 41
click at [344, 554] on input "d. Update the scope statement to include the missing user accessibility guideli…" at bounding box center [344, 547] width 0 height 13
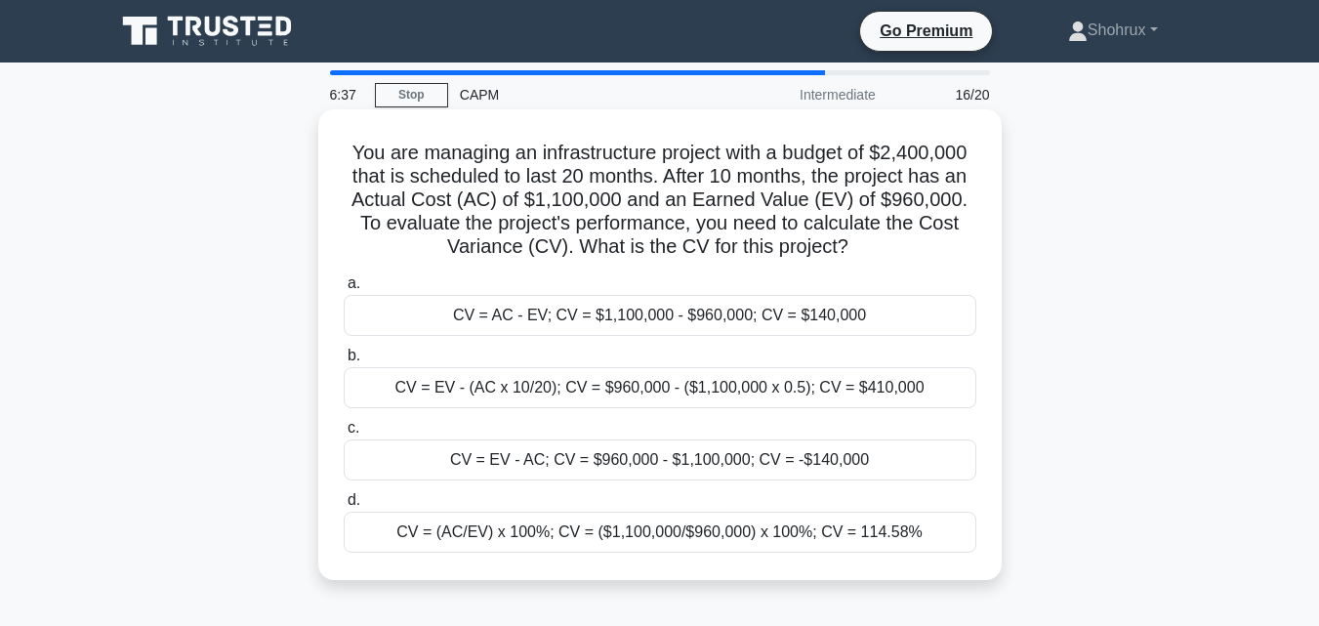
click at [625, 473] on div "CV = EV - AC; CV = $960,000 - $1,100,000; CV = -$140,000" at bounding box center [660, 459] width 633 height 41
click at [344, 435] on input "c. CV = EV - AC; CV = $960,000 - $1,100,000; CV = -$140,000" at bounding box center [344, 428] width 0 height 13
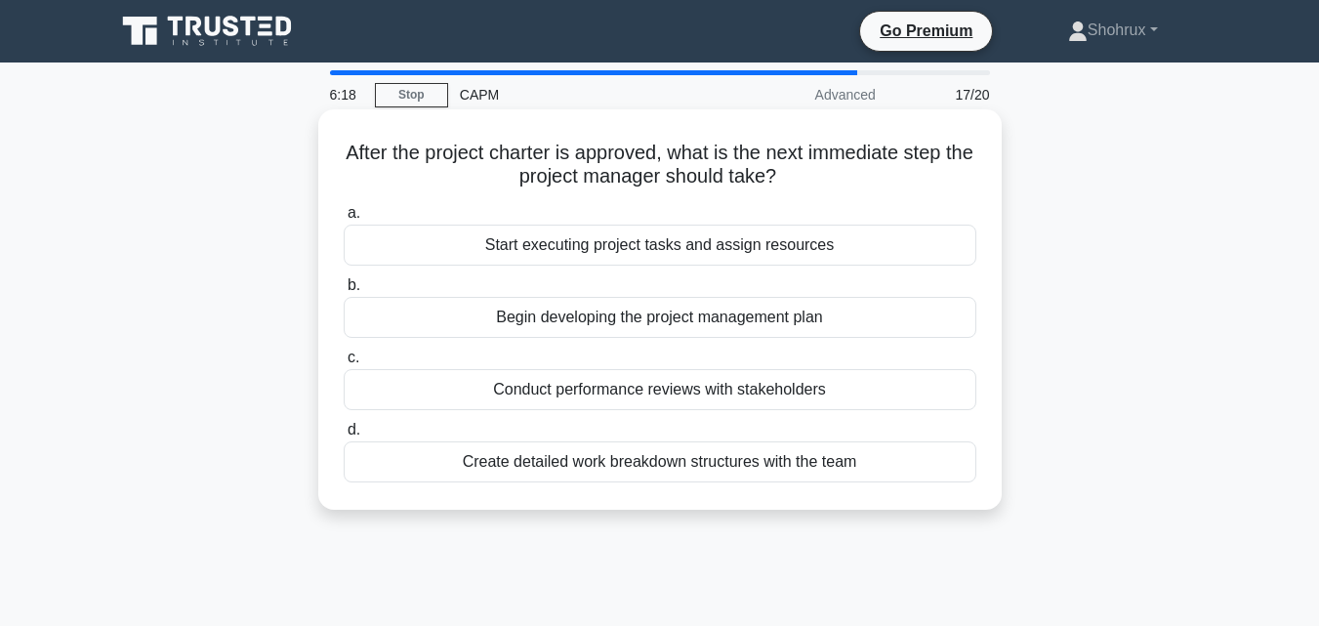
click at [592, 333] on div "Begin developing the project management plan" at bounding box center [660, 317] width 633 height 41
click at [344, 292] on input "b. Begin developing the project management plan" at bounding box center [344, 285] width 0 height 13
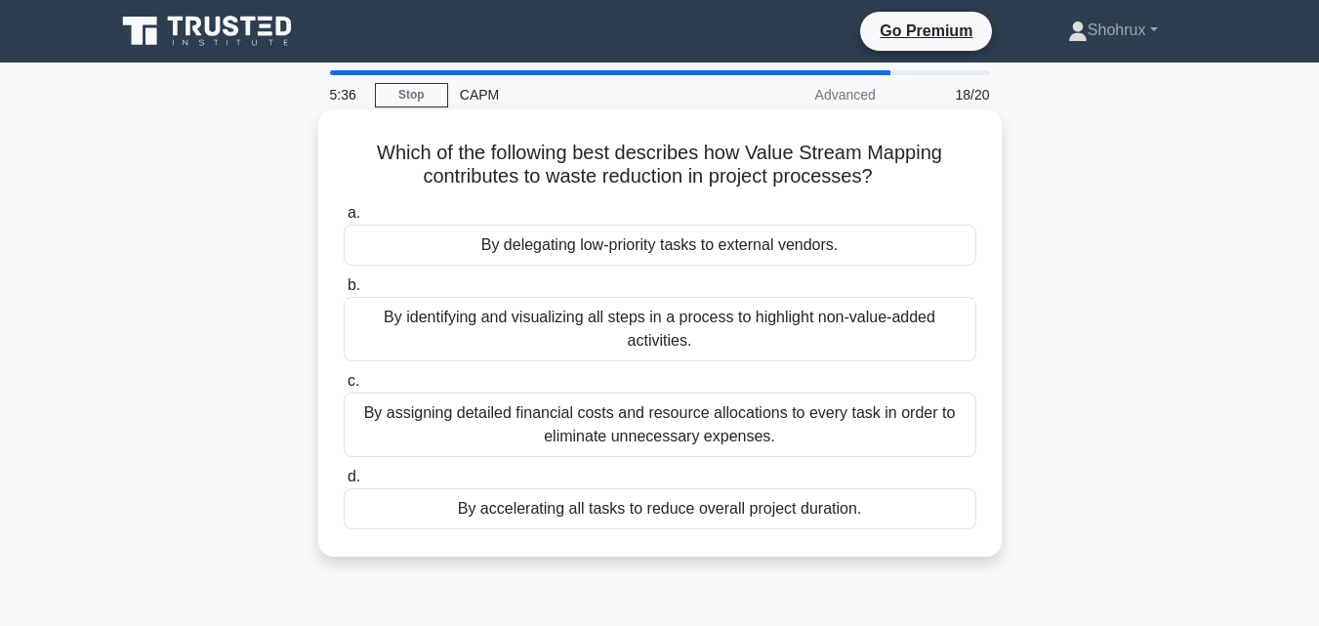
click at [515, 318] on div "By identifying and visualizing all steps in a process to highlight non-value-ad…" at bounding box center [660, 329] width 633 height 64
click at [344, 292] on input "b. By identifying and visualizing all steps in a process to highlight non-value…" at bounding box center [344, 285] width 0 height 13
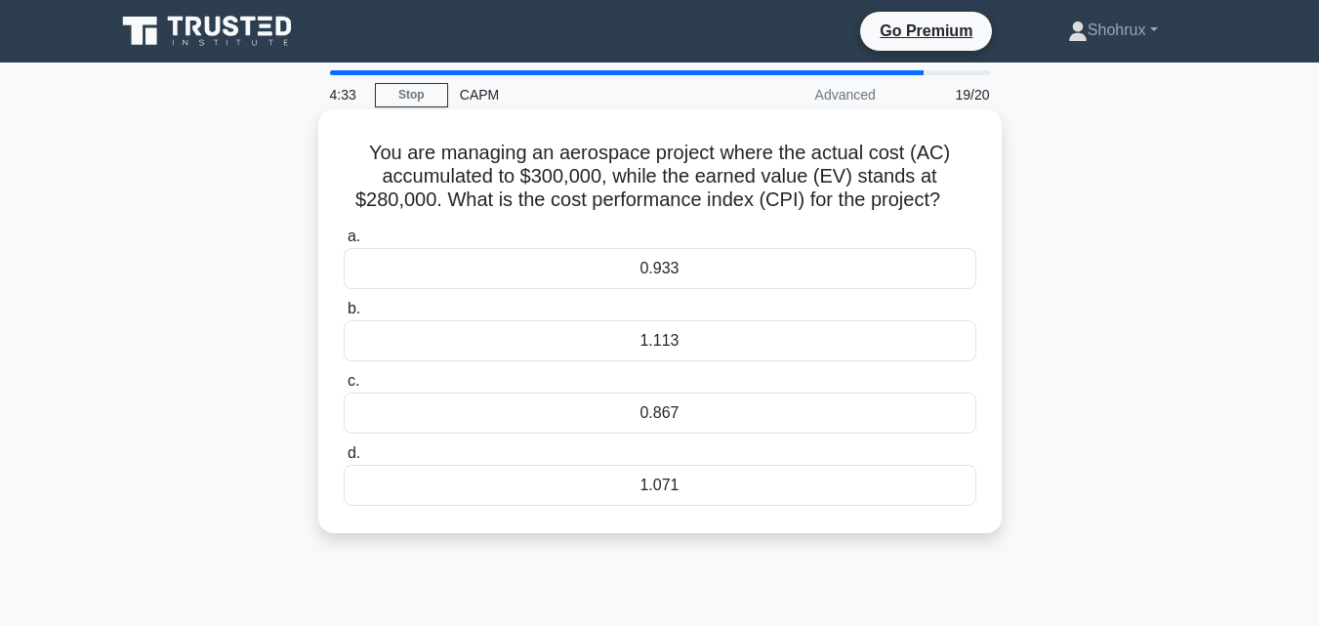
click at [672, 276] on div "0.933" at bounding box center [660, 268] width 633 height 41
click at [344, 243] on input "a. 0.933" at bounding box center [344, 236] width 0 height 13
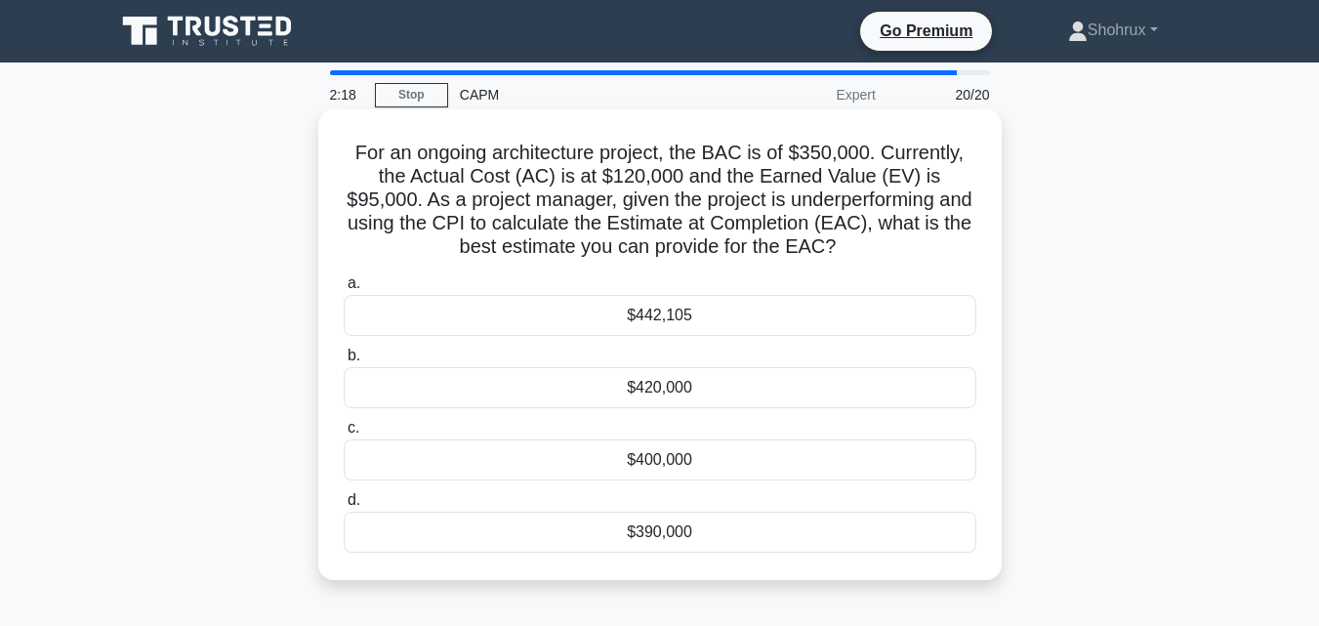
click at [715, 218] on h5 "For an ongoing architecture project, the BAC is of $350,000. Currently, the Act…" at bounding box center [660, 200] width 637 height 119
click at [707, 313] on div "$442,105" at bounding box center [660, 315] width 633 height 41
click at [344, 290] on input "a. $442,105" at bounding box center [344, 283] width 0 height 13
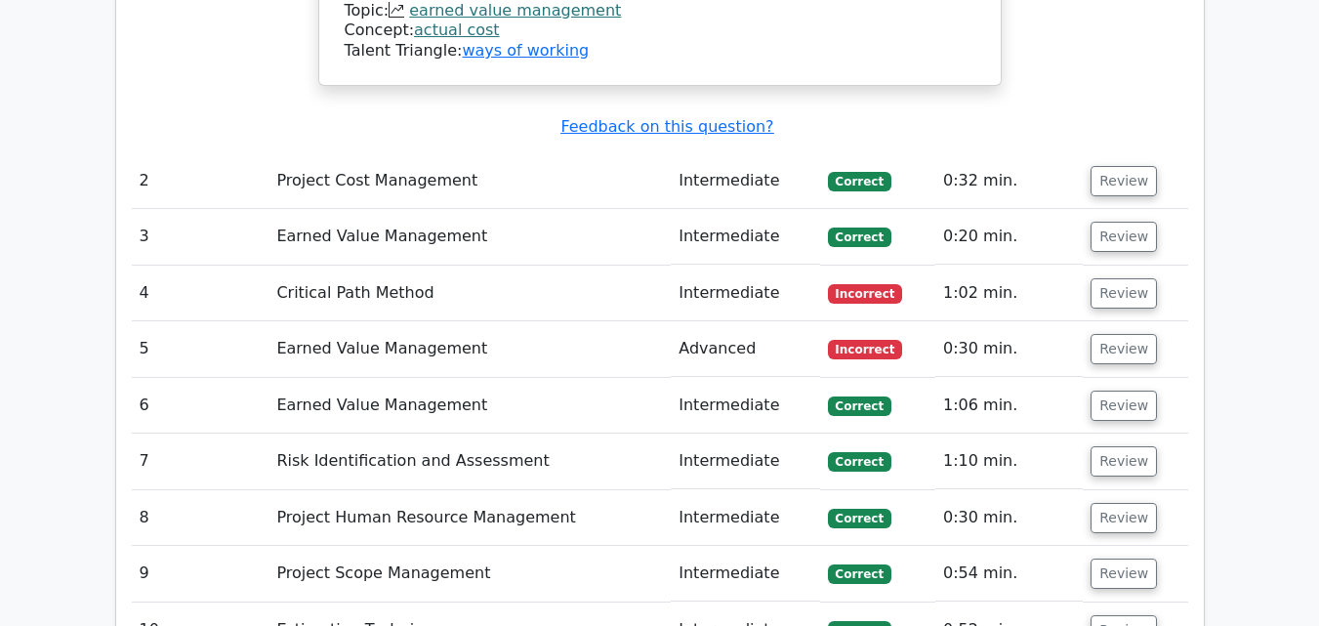
scroll to position [2622, 0]
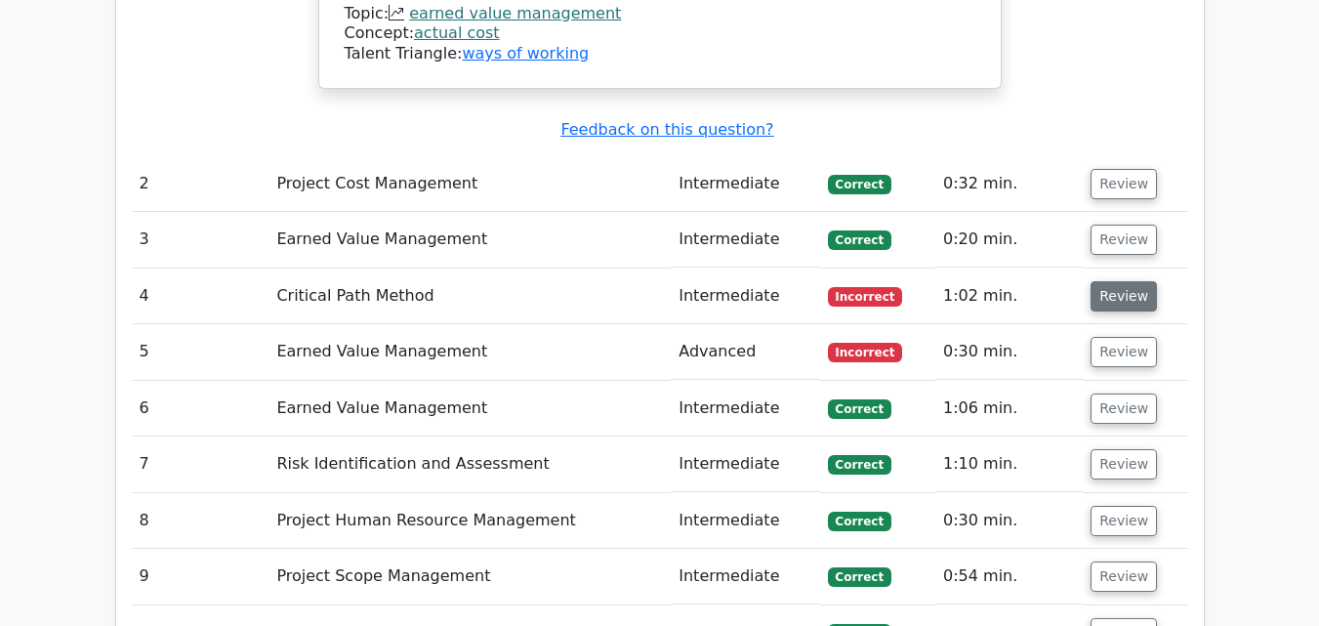
click at [1114, 281] on button "Review" at bounding box center [1124, 296] width 66 height 30
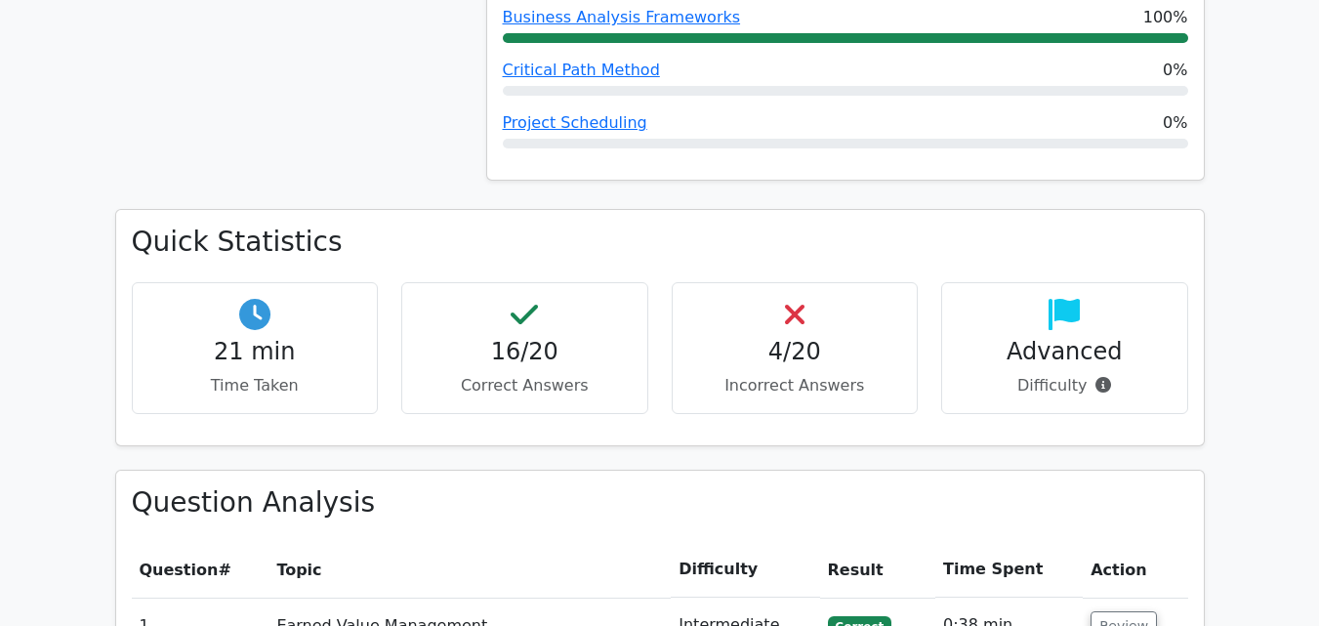
scroll to position [1311, 0]
